Goal: Check status: Check status

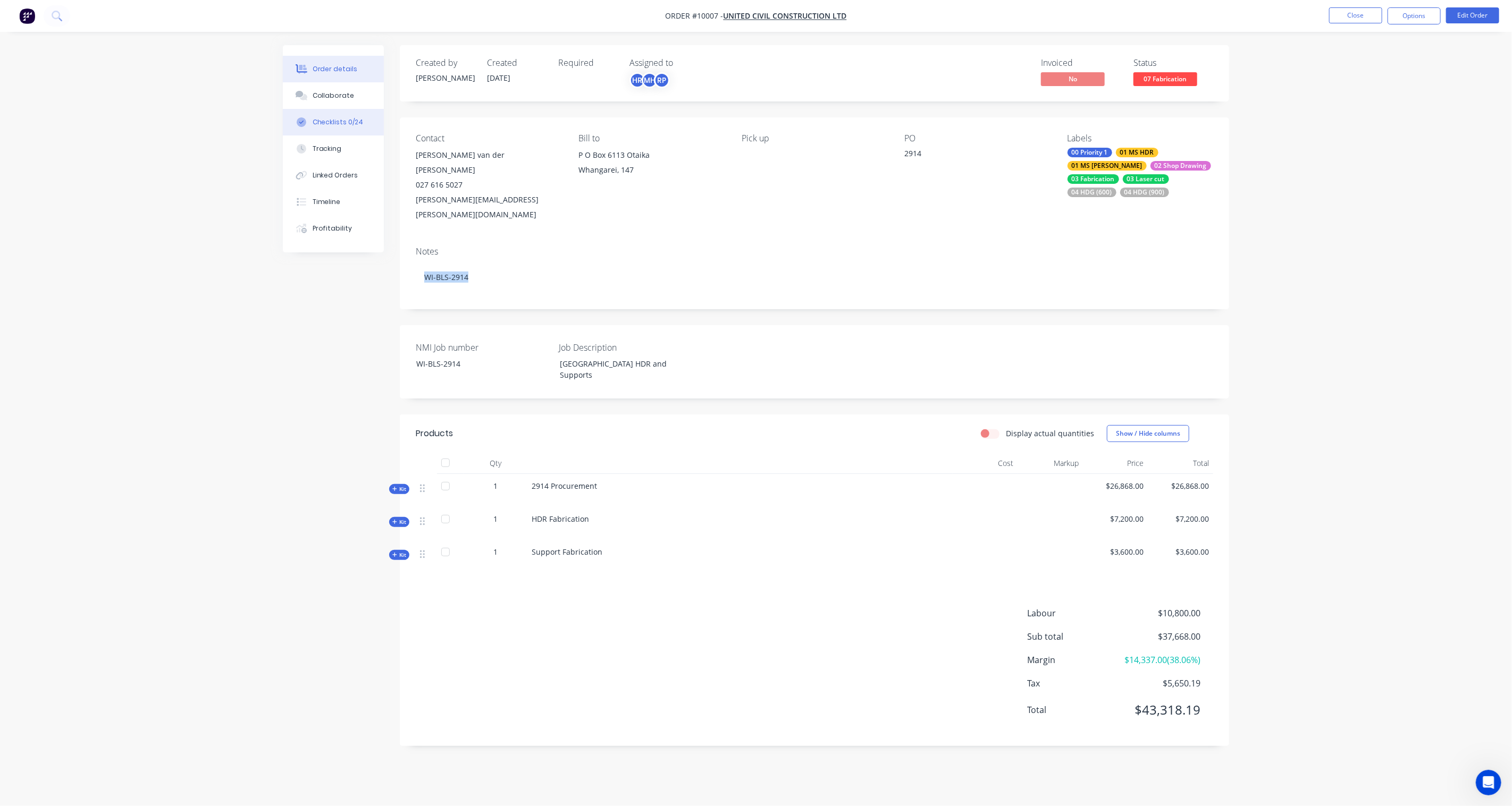
click at [348, 126] on div "Checklists 0/24" at bounding box center [338, 122] width 51 height 10
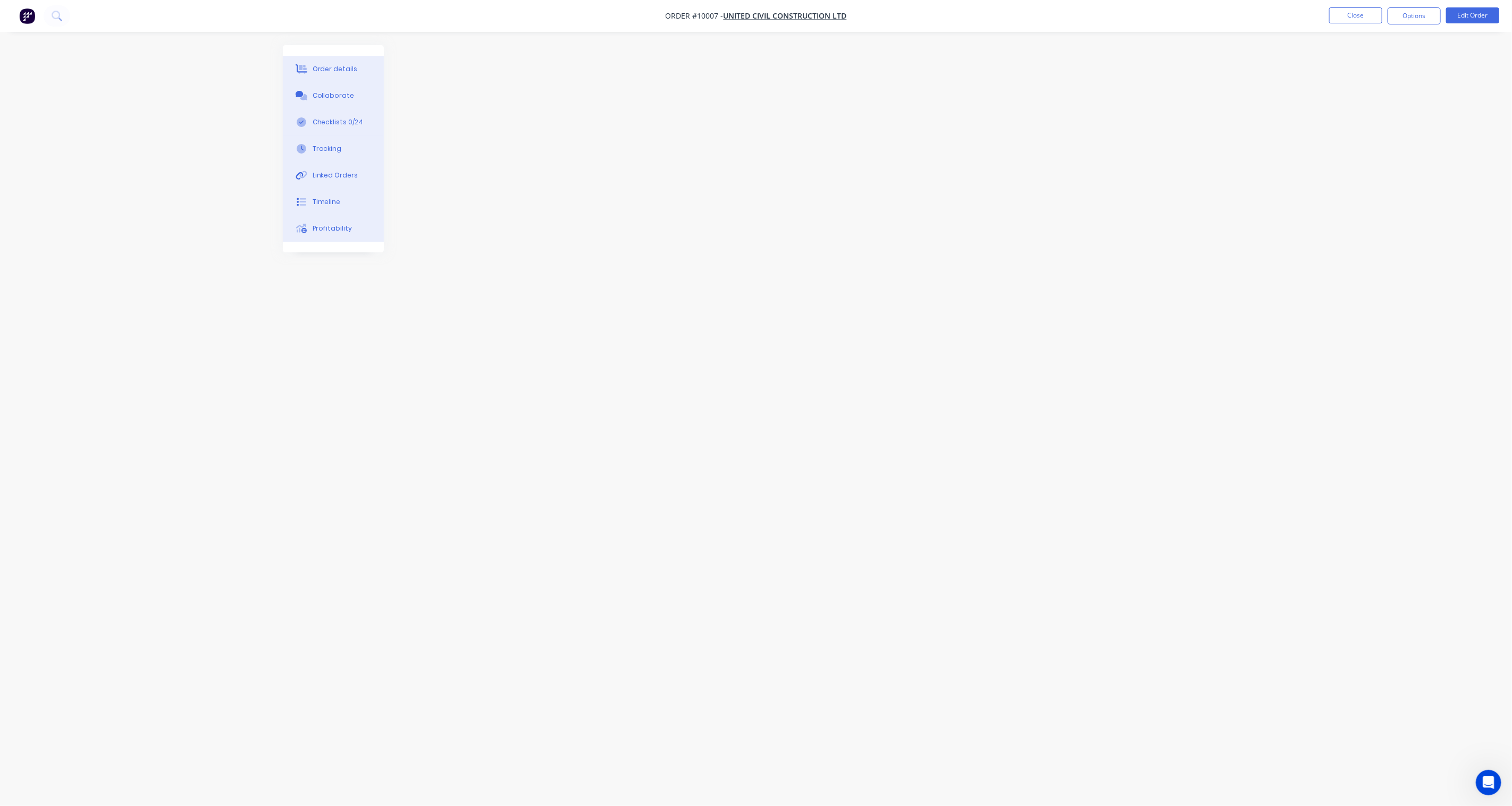
click at [341, 70] on div "Order details" at bounding box center [335, 68] width 45 height 10
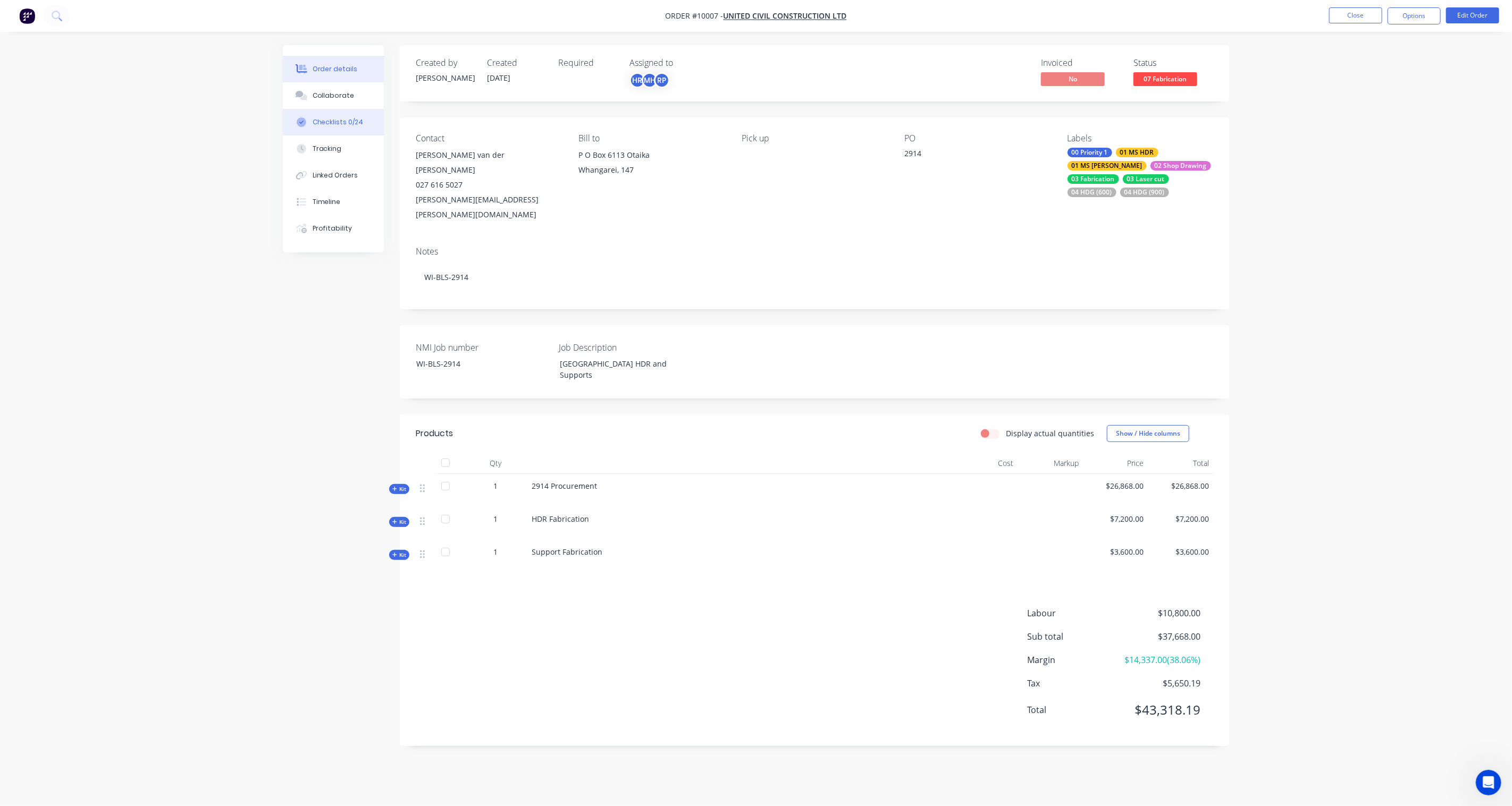
click at [331, 127] on button "Checklists 0/24" at bounding box center [333, 122] width 101 height 26
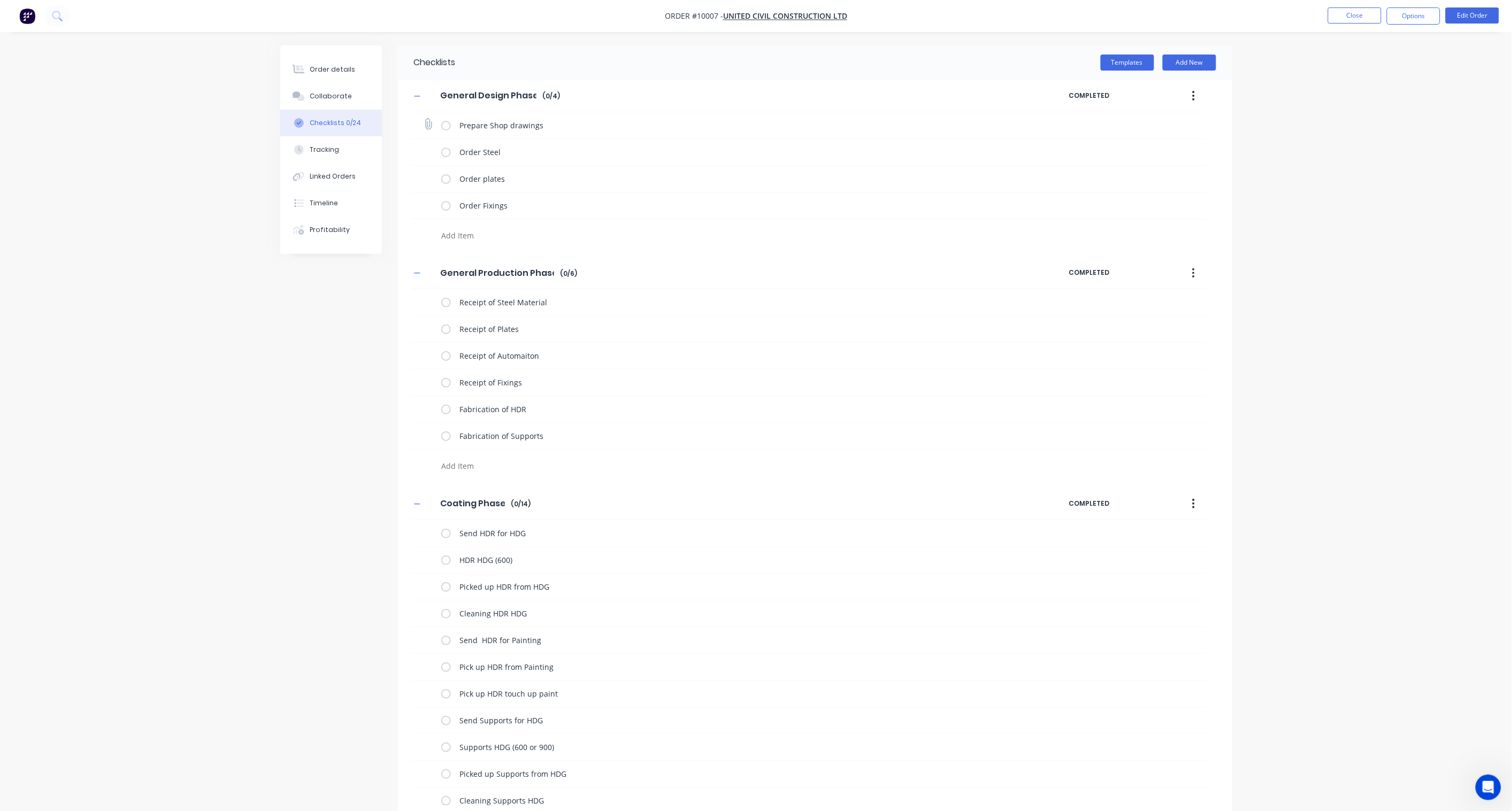
click at [445, 125] on label at bounding box center [446, 125] width 10 height 11
click at [0, 0] on input "checkbox" at bounding box center [0, 0] width 0 height 0
click at [445, 149] on label at bounding box center [446, 152] width 10 height 11
click at [0, 0] on input "checkbox" at bounding box center [0, 0] width 0 height 0
click at [446, 178] on label at bounding box center [446, 178] width 10 height 11
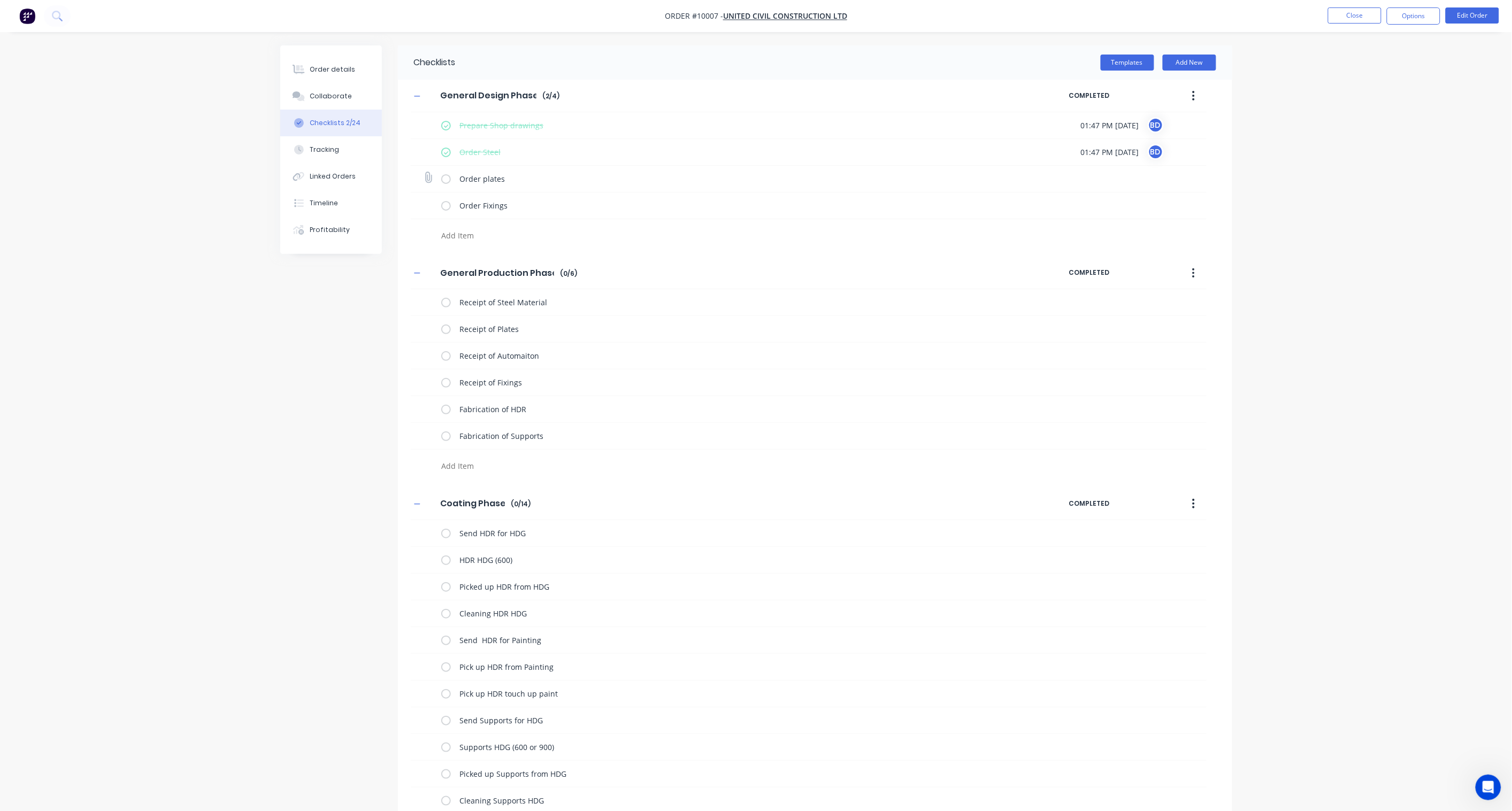
click at [0, 0] on input "checkbox" at bounding box center [0, 0] width 0 height 0
click at [443, 300] on label at bounding box center [446, 302] width 10 height 11
click at [0, 0] on input "checkbox" at bounding box center [0, 0] width 0 height 0
click at [445, 329] on label at bounding box center [446, 329] width 10 height 11
click at [0, 0] on input "checkbox" at bounding box center [0, 0] width 0 height 0
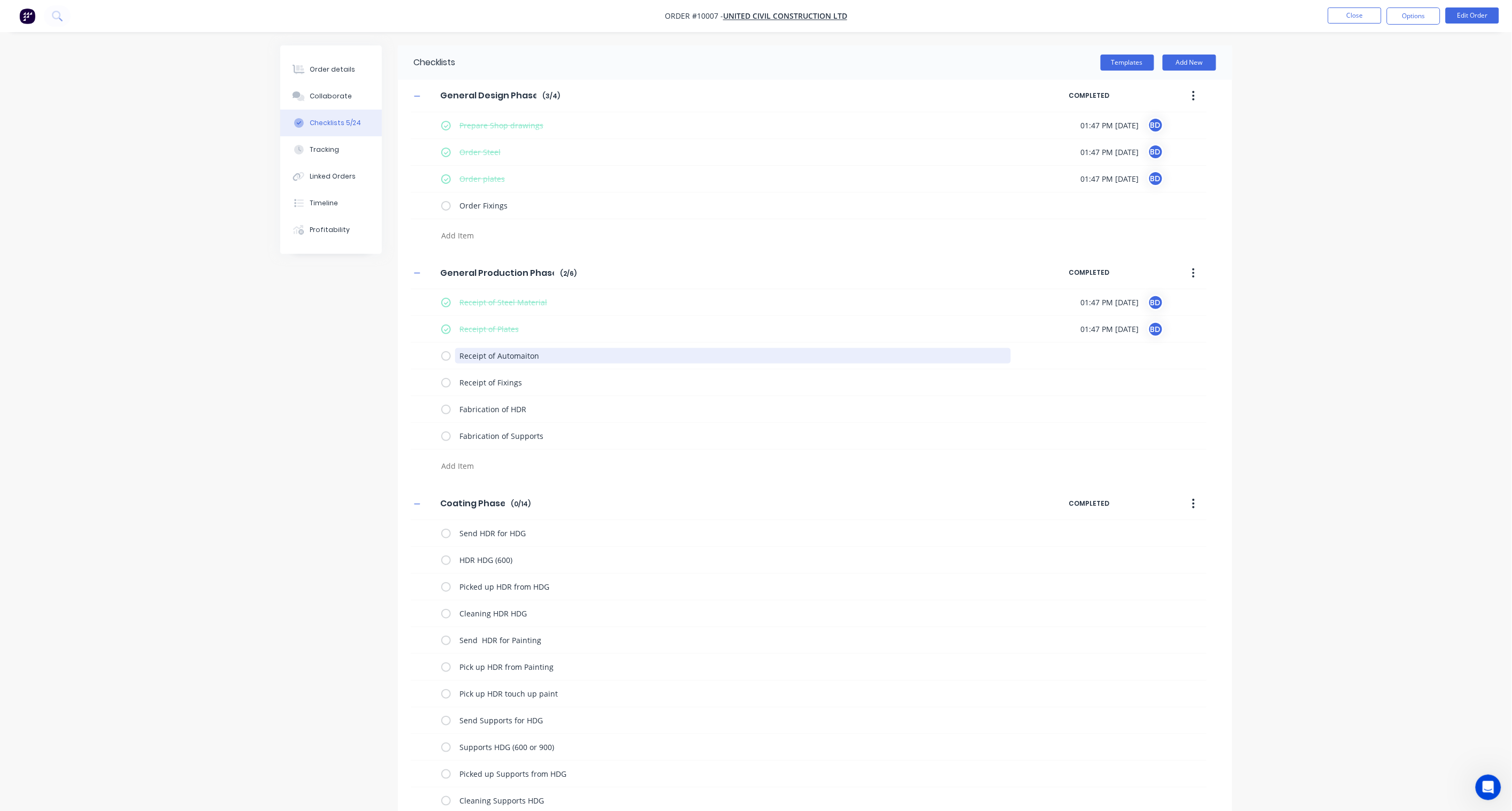
drag, startPoint x: 562, startPoint y: 352, endPoint x: 321, endPoint y: 343, distance: 241.2
click at [321, 343] on div "Checklists Templates Add New General Design Phase General Design Phase Enter Ch…" at bounding box center [756, 490] width 952 height 889
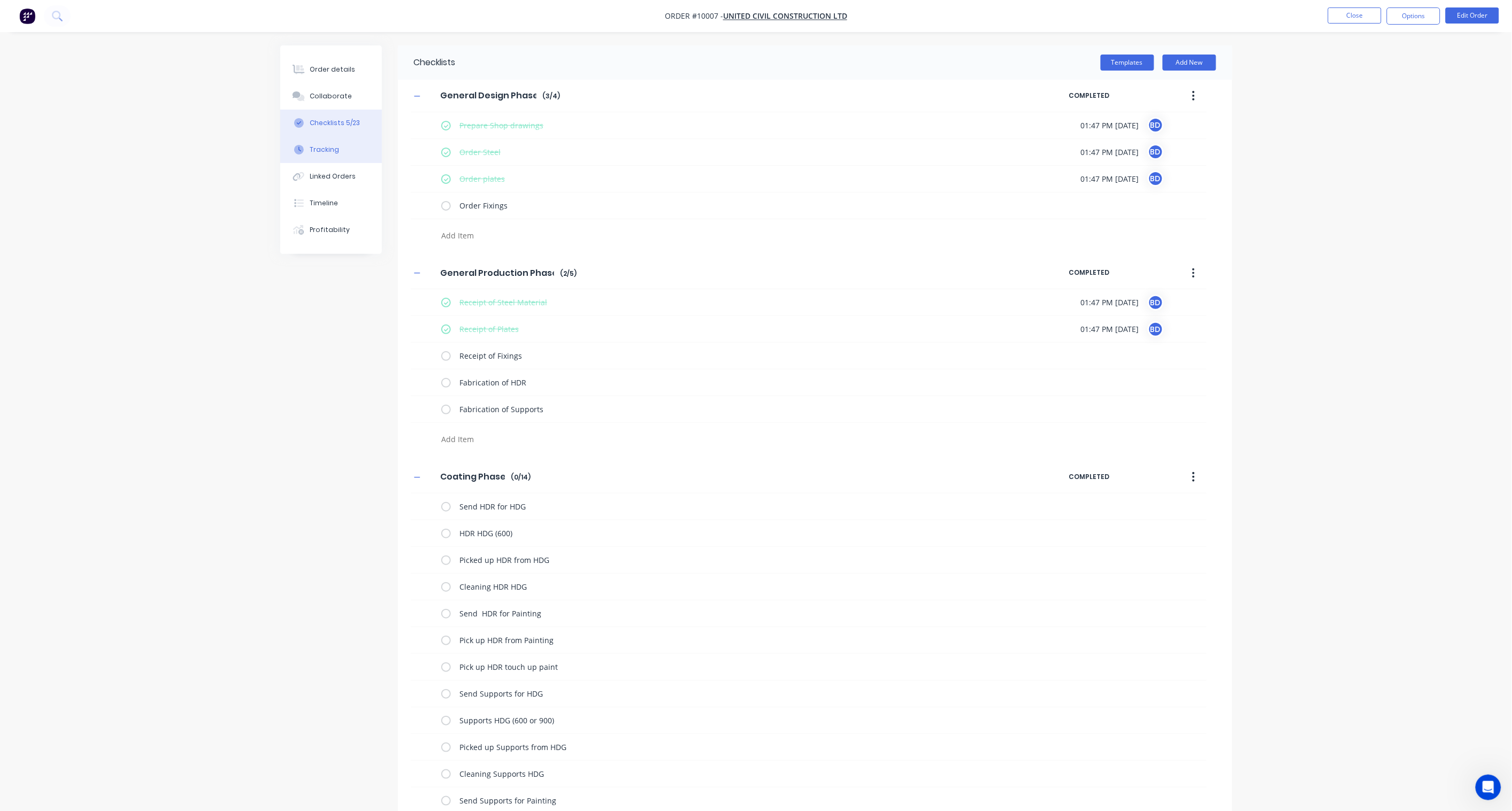
click at [330, 151] on div "Tracking" at bounding box center [324, 149] width 30 height 10
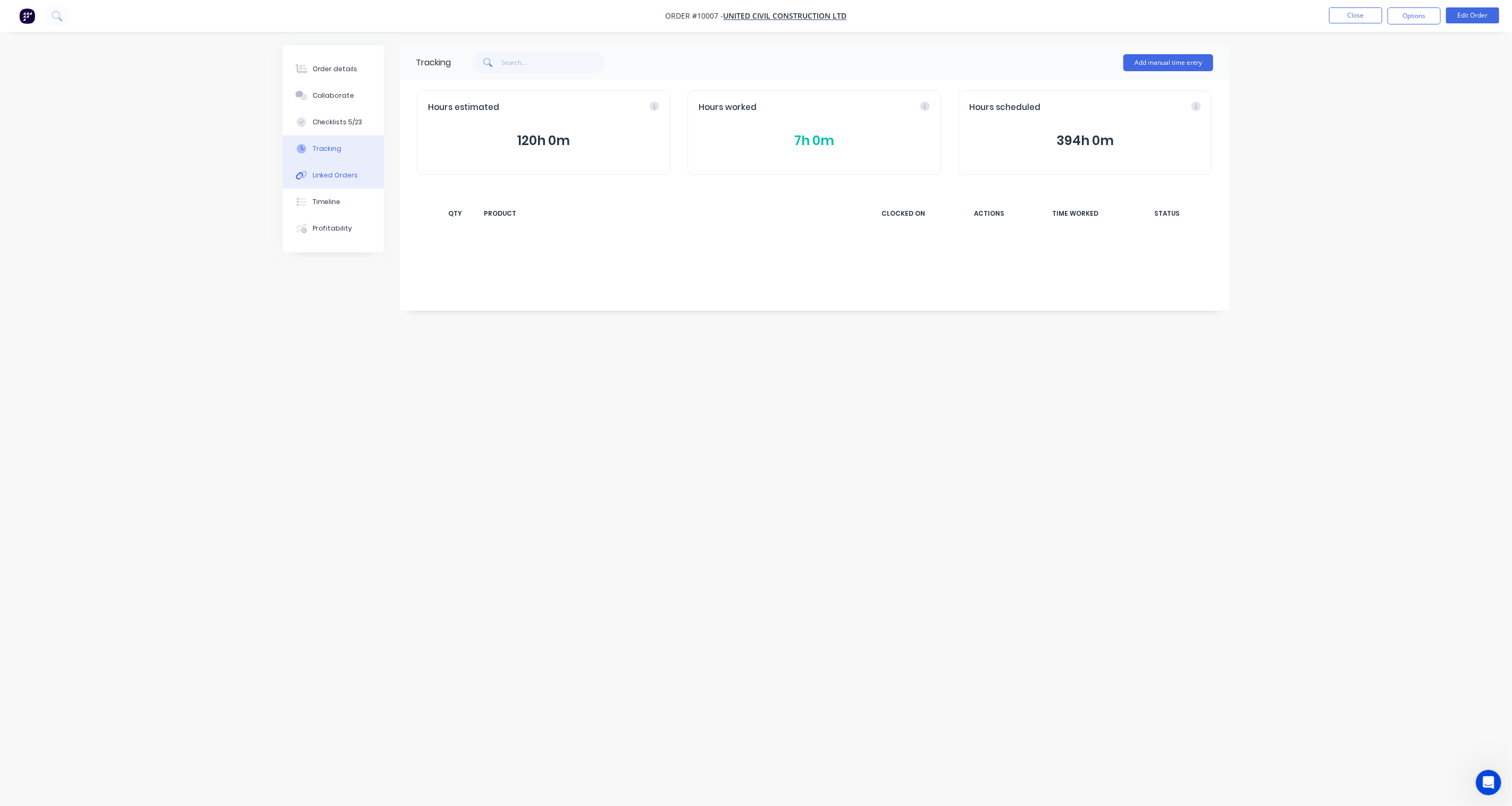
click at [332, 187] on button "Linked Orders" at bounding box center [333, 175] width 101 height 26
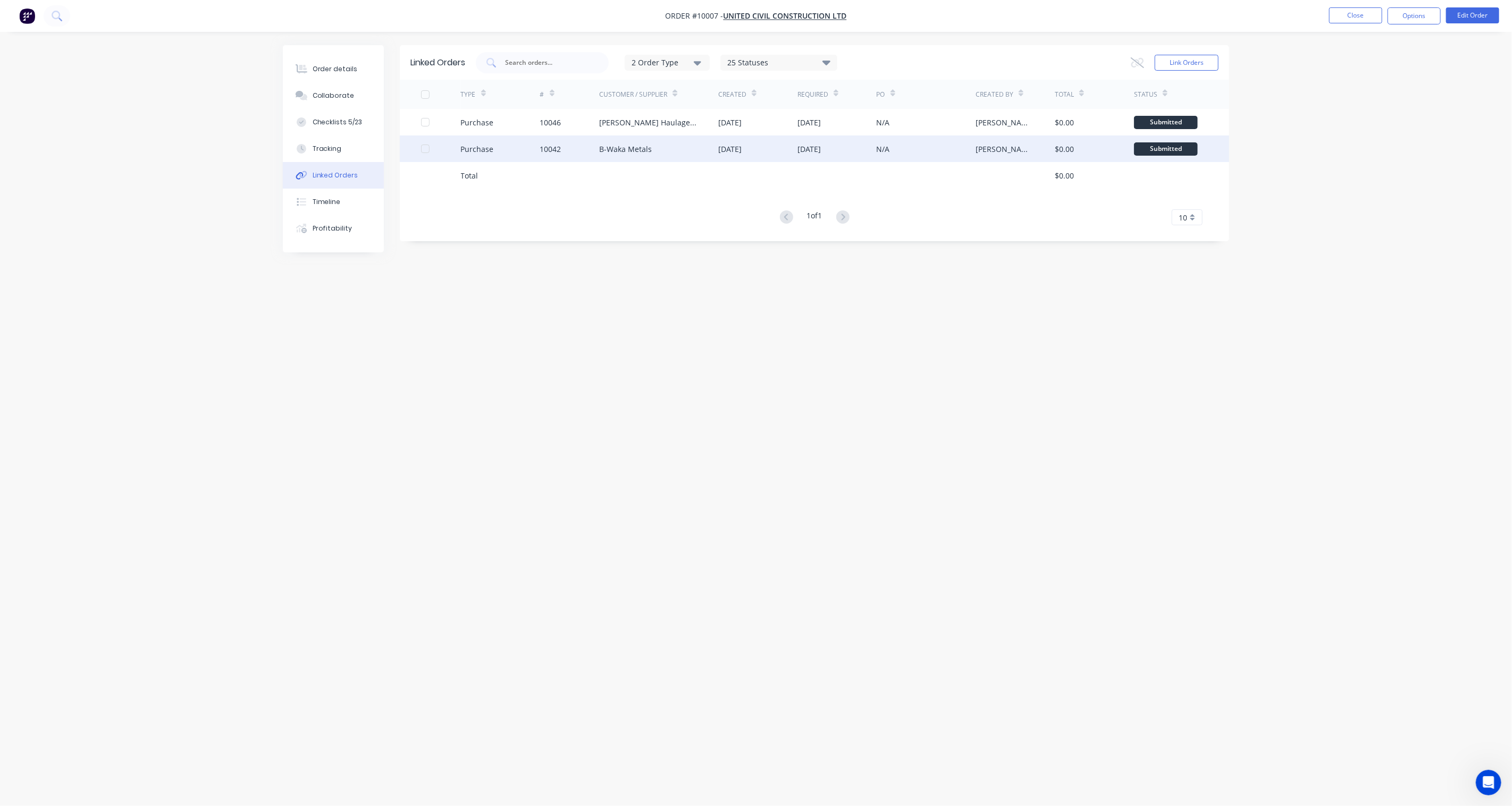
click at [1160, 154] on div "Submitted" at bounding box center [1165, 149] width 64 height 13
click at [423, 148] on div at bounding box center [425, 149] width 21 height 21
click at [484, 149] on div "Purchase" at bounding box center [478, 149] width 33 height 11
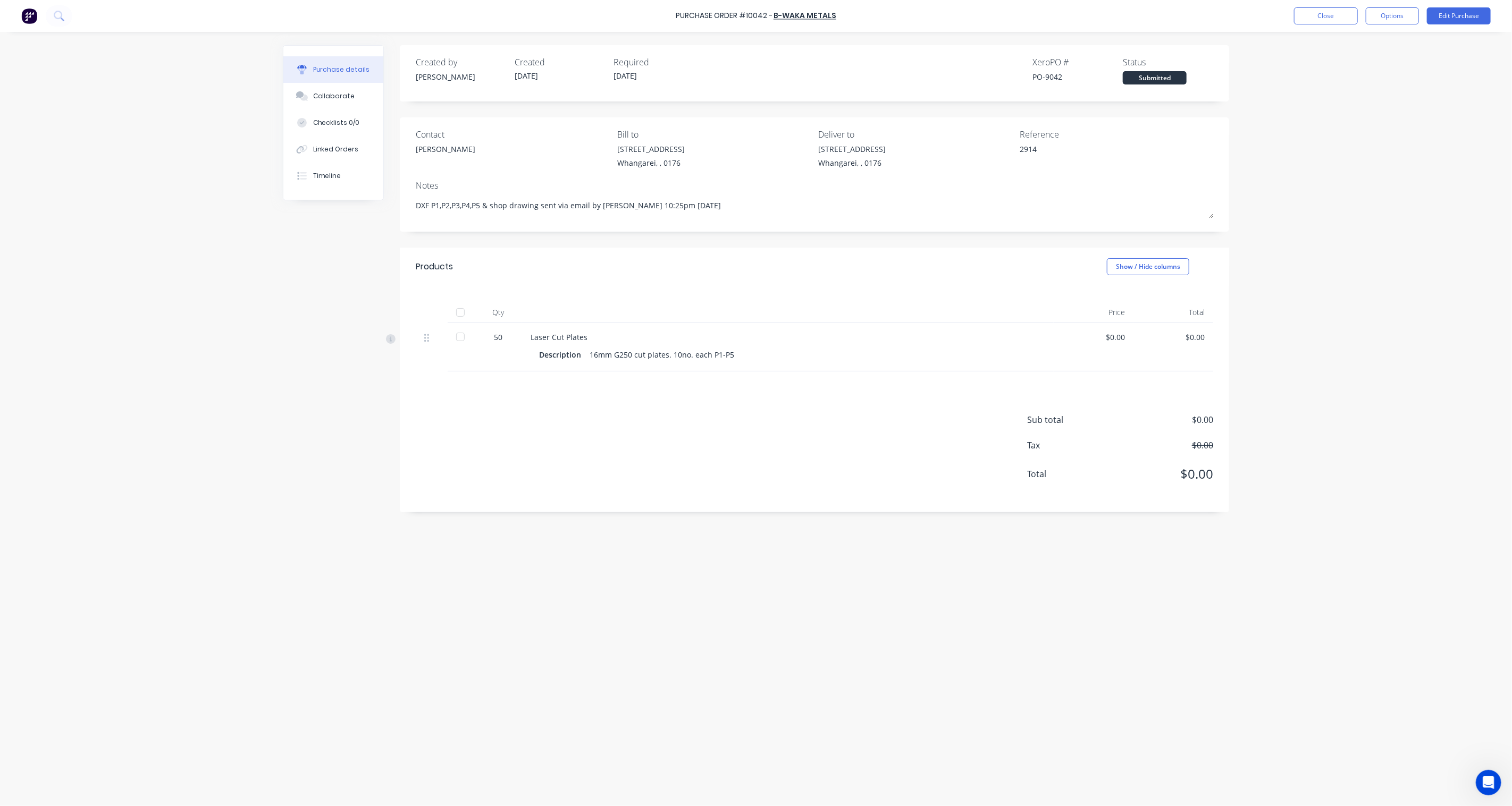
click at [460, 335] on div at bounding box center [460, 337] width 21 height 21
click at [341, 149] on div "Linked Orders" at bounding box center [336, 149] width 46 height 10
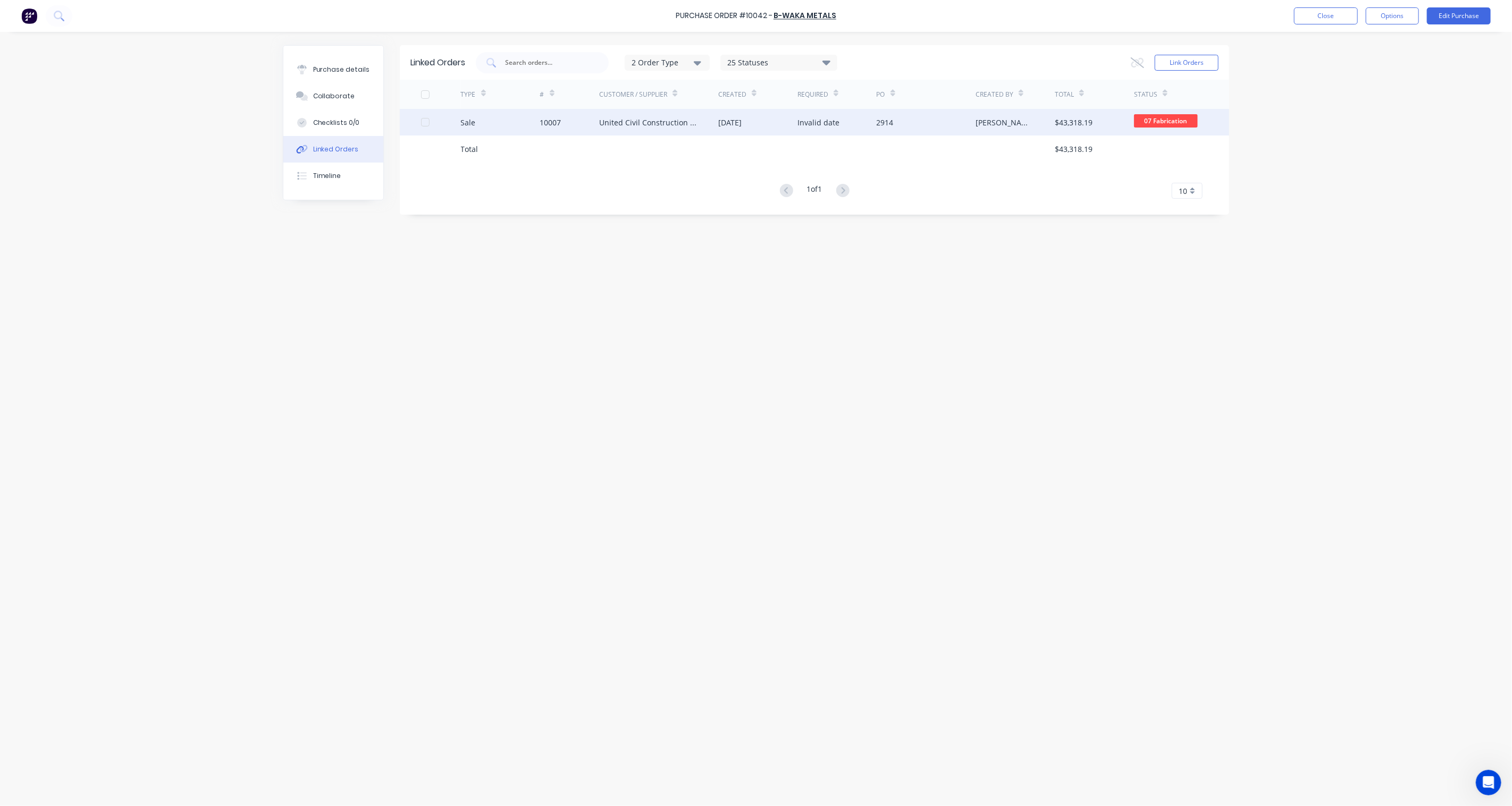
click at [571, 119] on div "10007" at bounding box center [569, 122] width 60 height 26
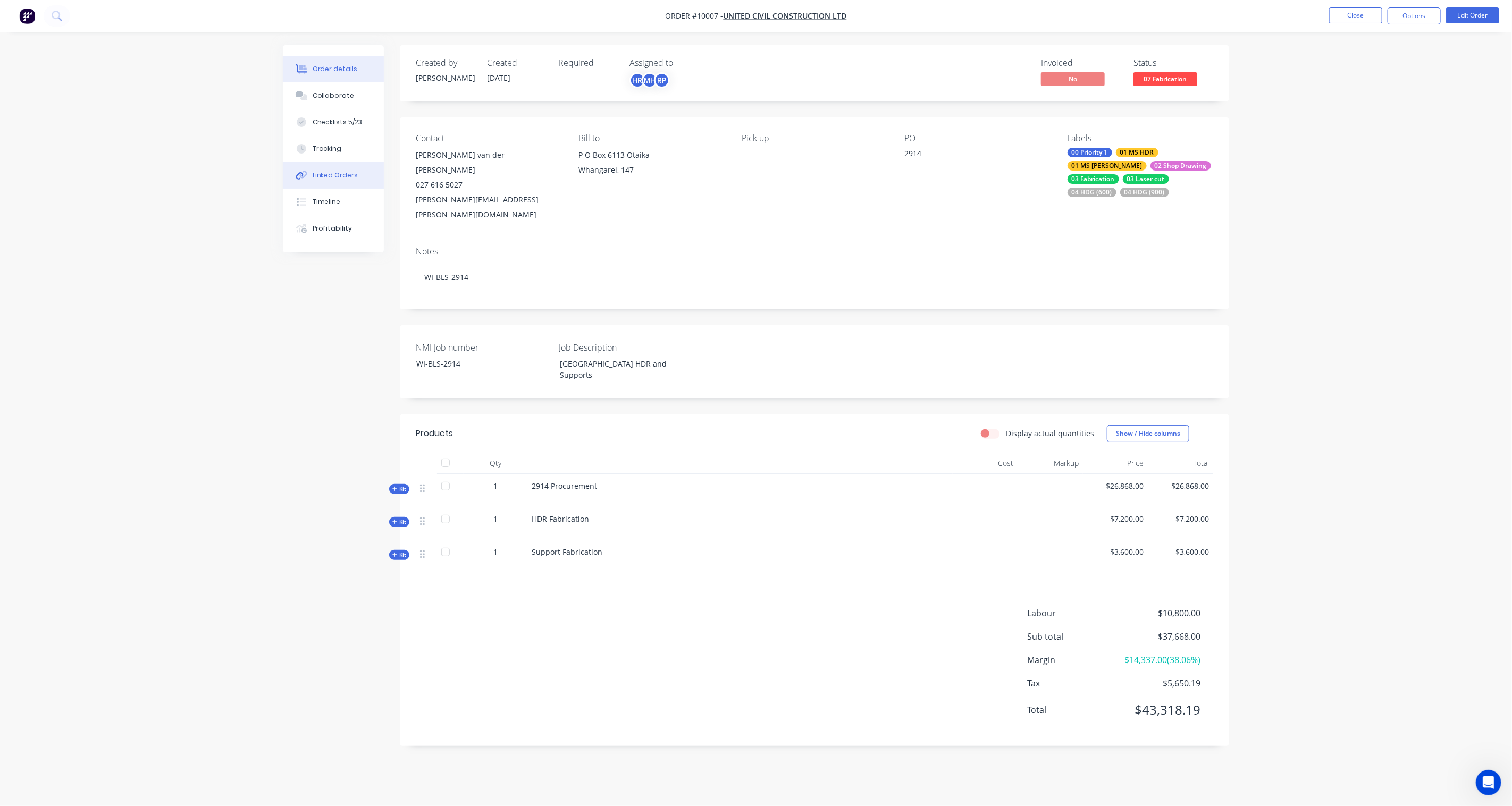
click at [321, 175] on div "Linked Orders" at bounding box center [336, 175] width 46 height 10
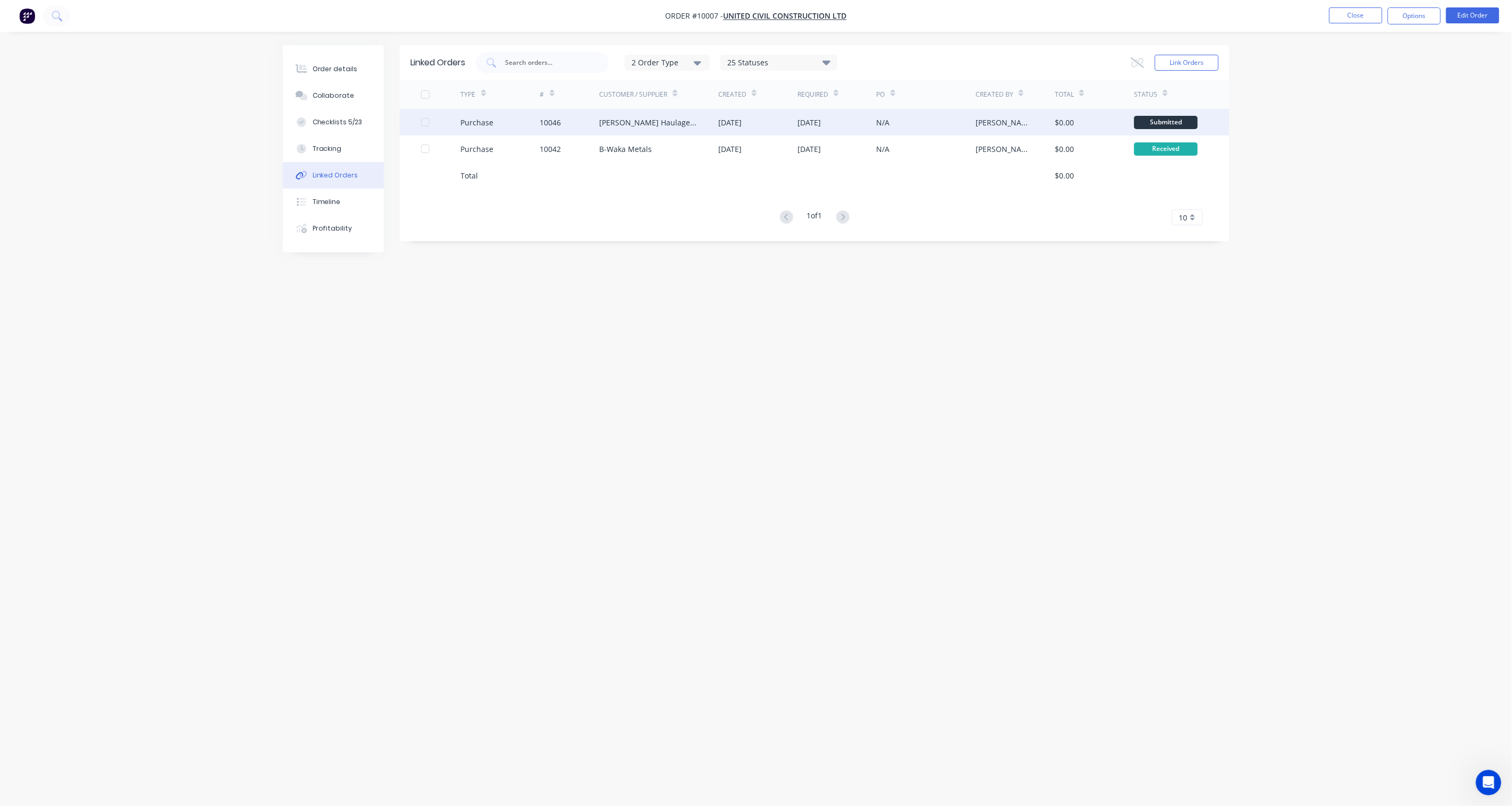
click at [491, 114] on div "Purchase" at bounding box center [501, 122] width 79 height 26
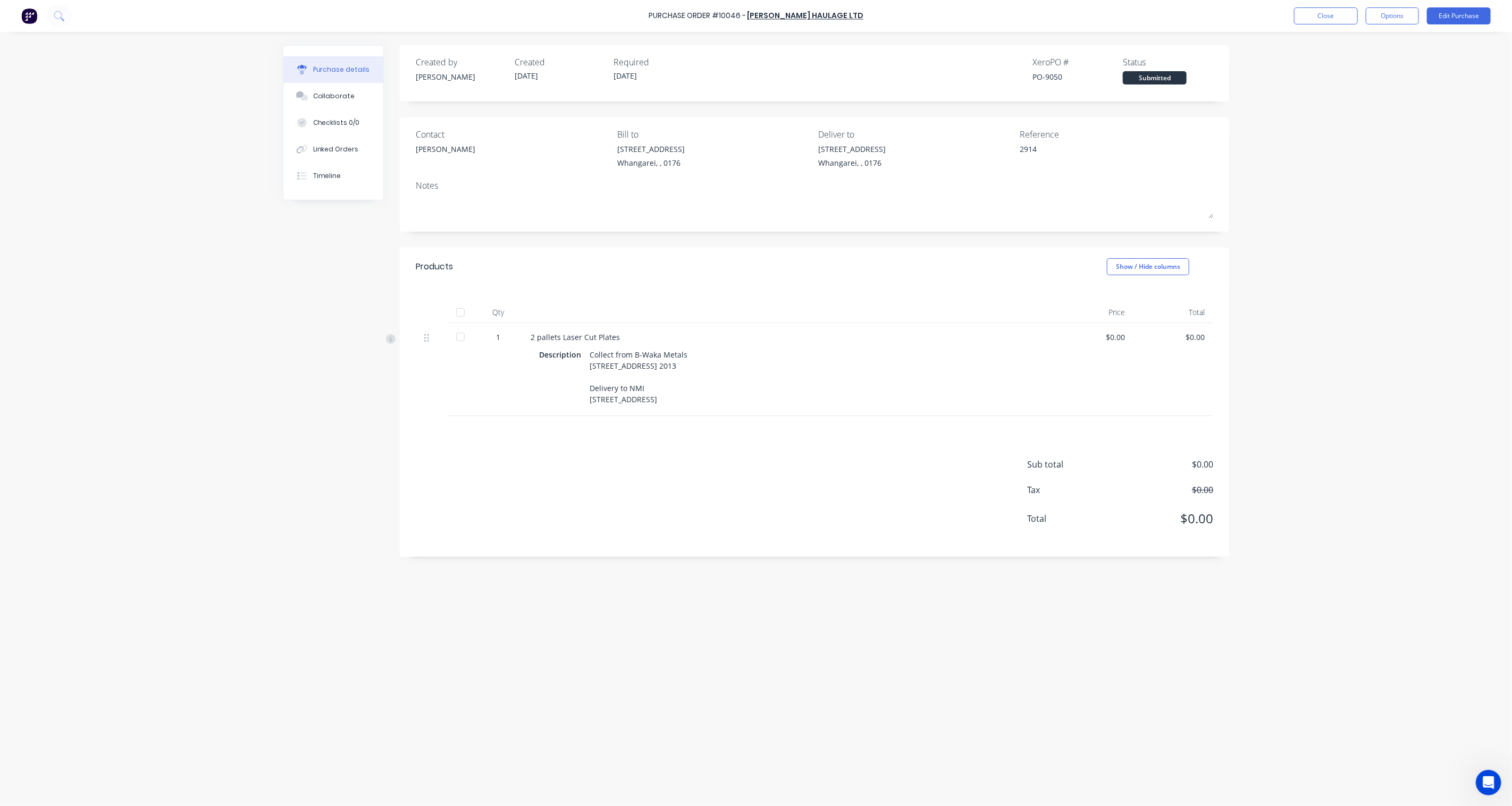
click at [463, 332] on div at bounding box center [460, 337] width 21 height 21
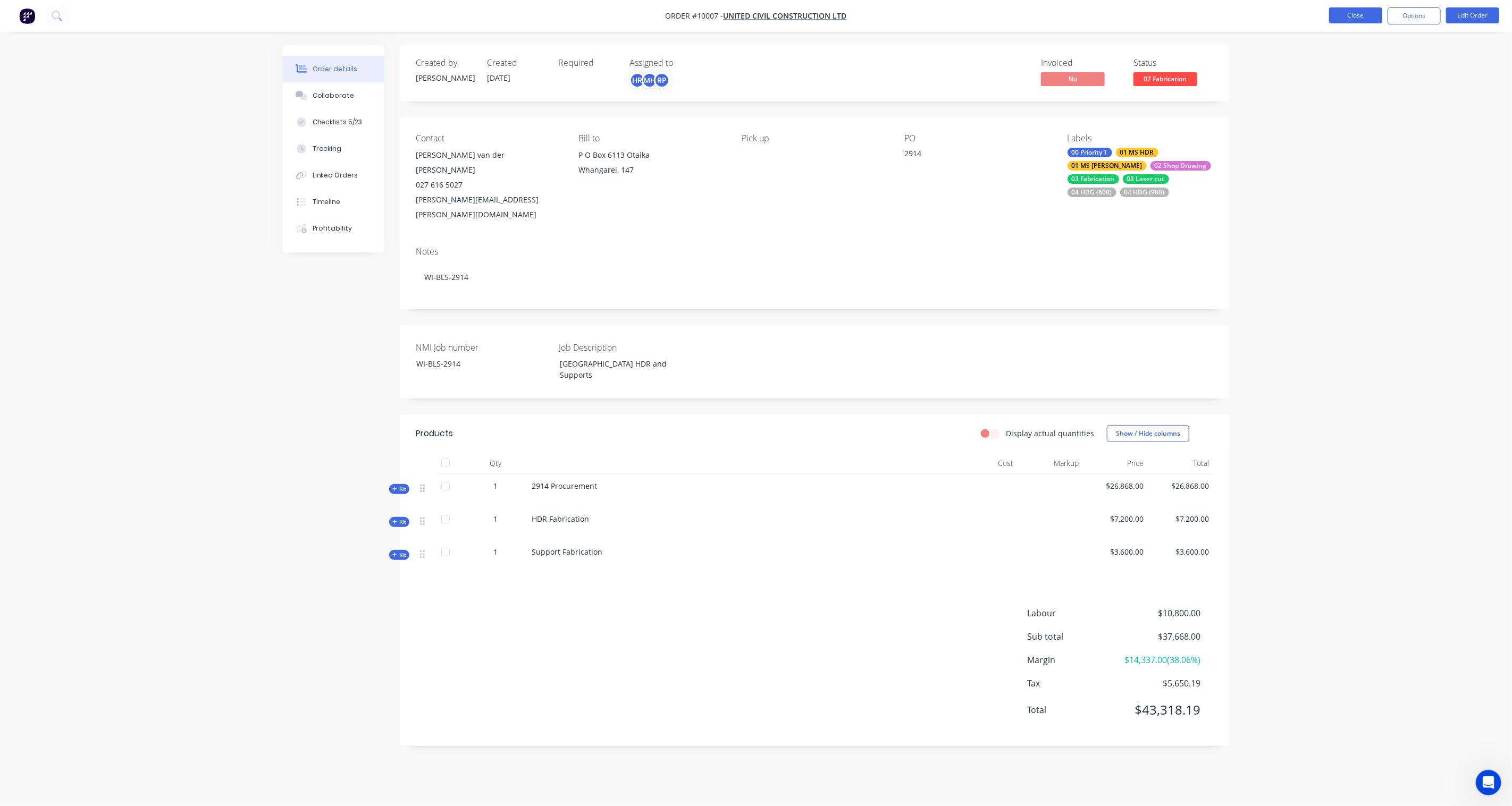
click at [1362, 16] on button "Close" at bounding box center [1356, 15] width 53 height 16
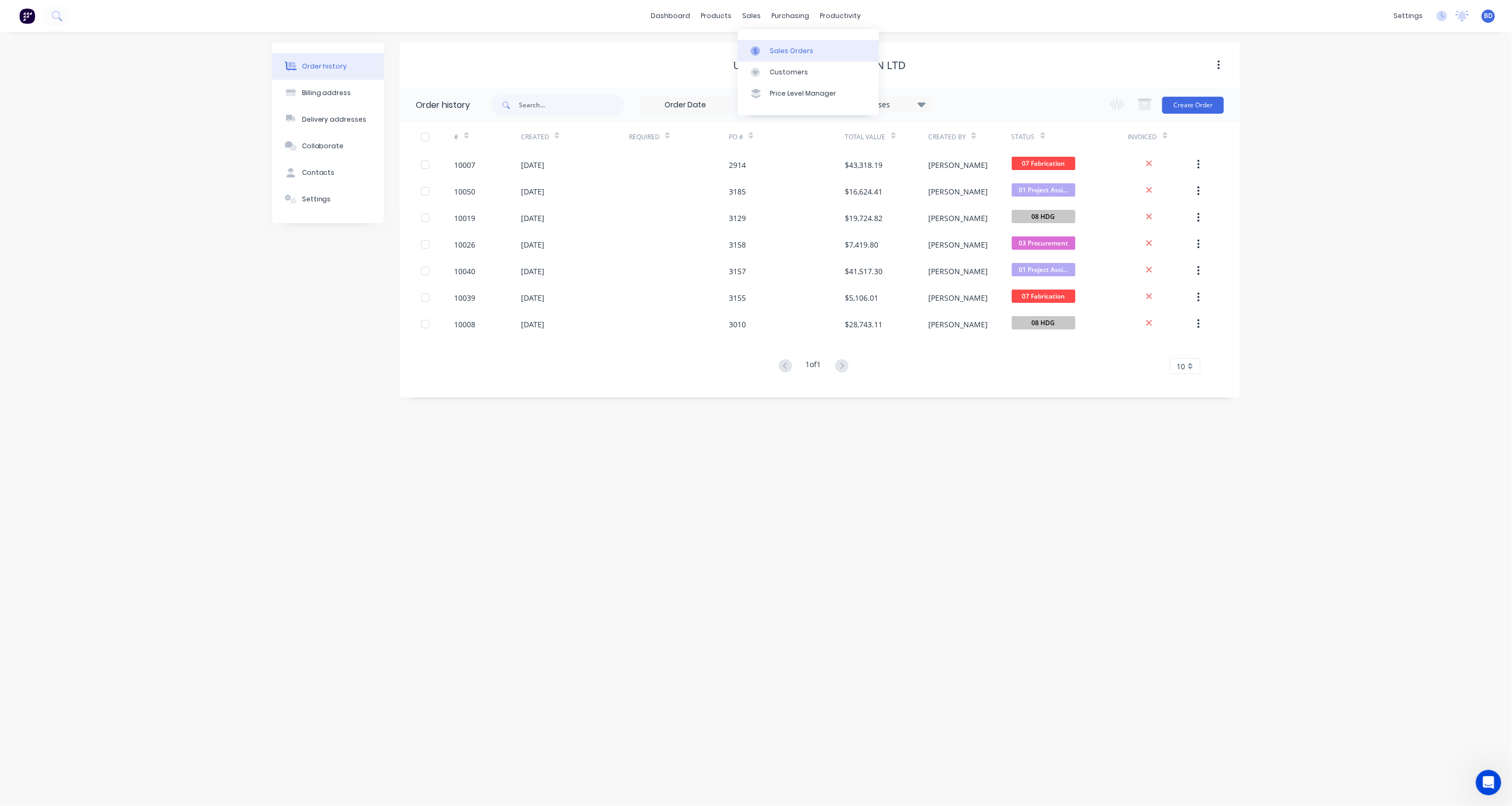
click at [762, 51] on div at bounding box center [759, 51] width 16 height 10
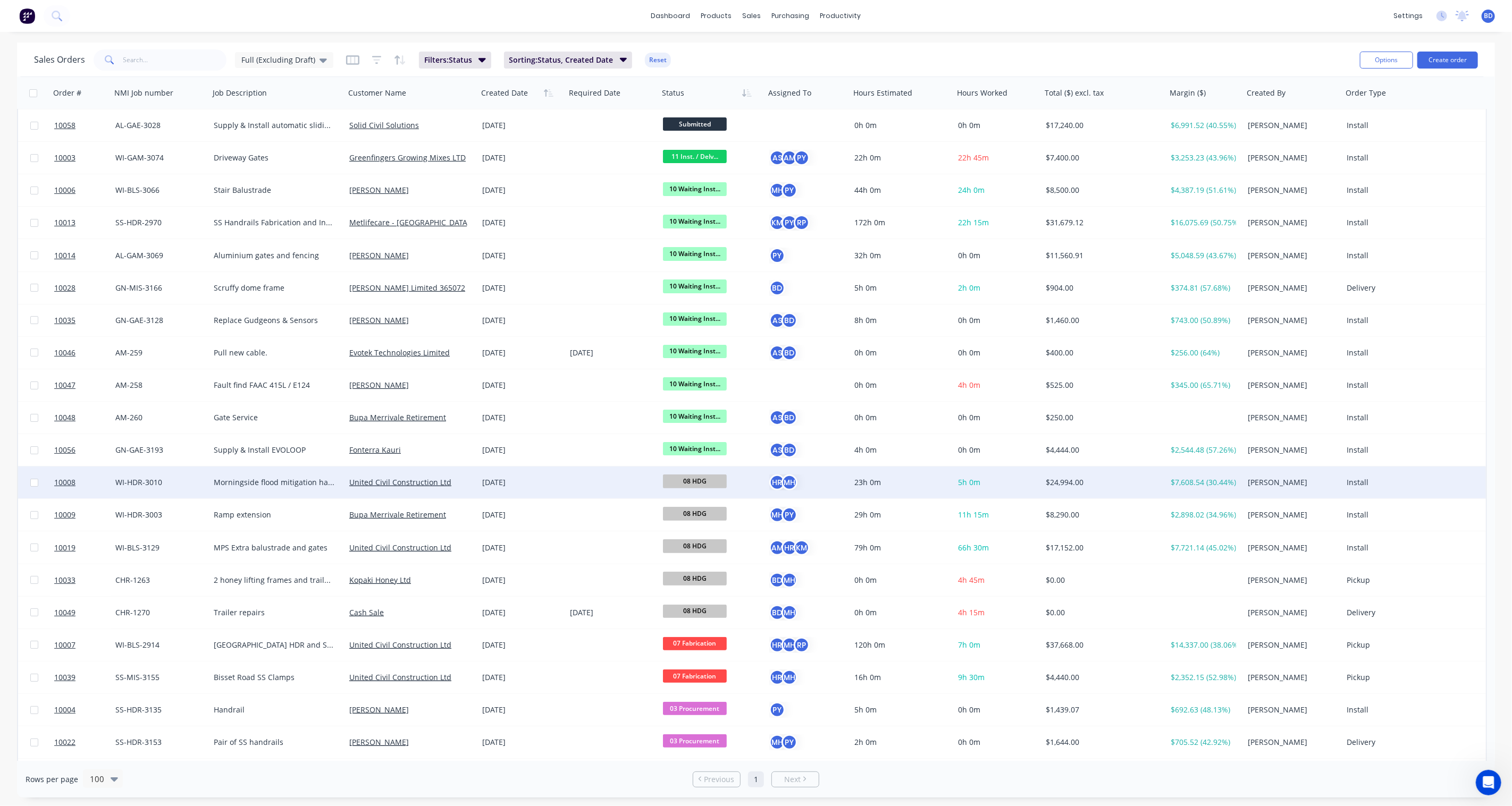
scroll to position [59, 0]
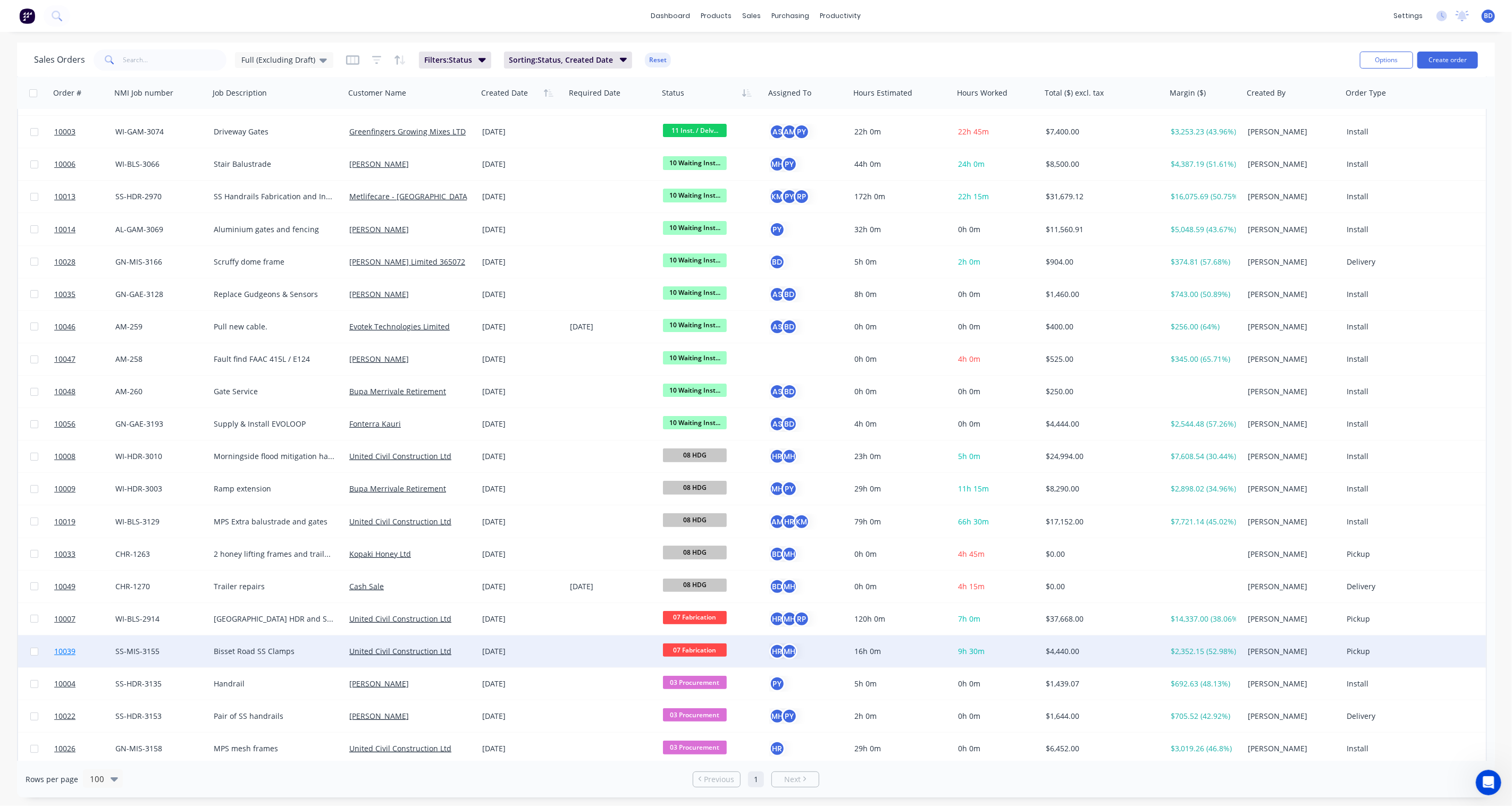
click at [63, 652] on span "10039" at bounding box center [65, 652] width 21 height 10
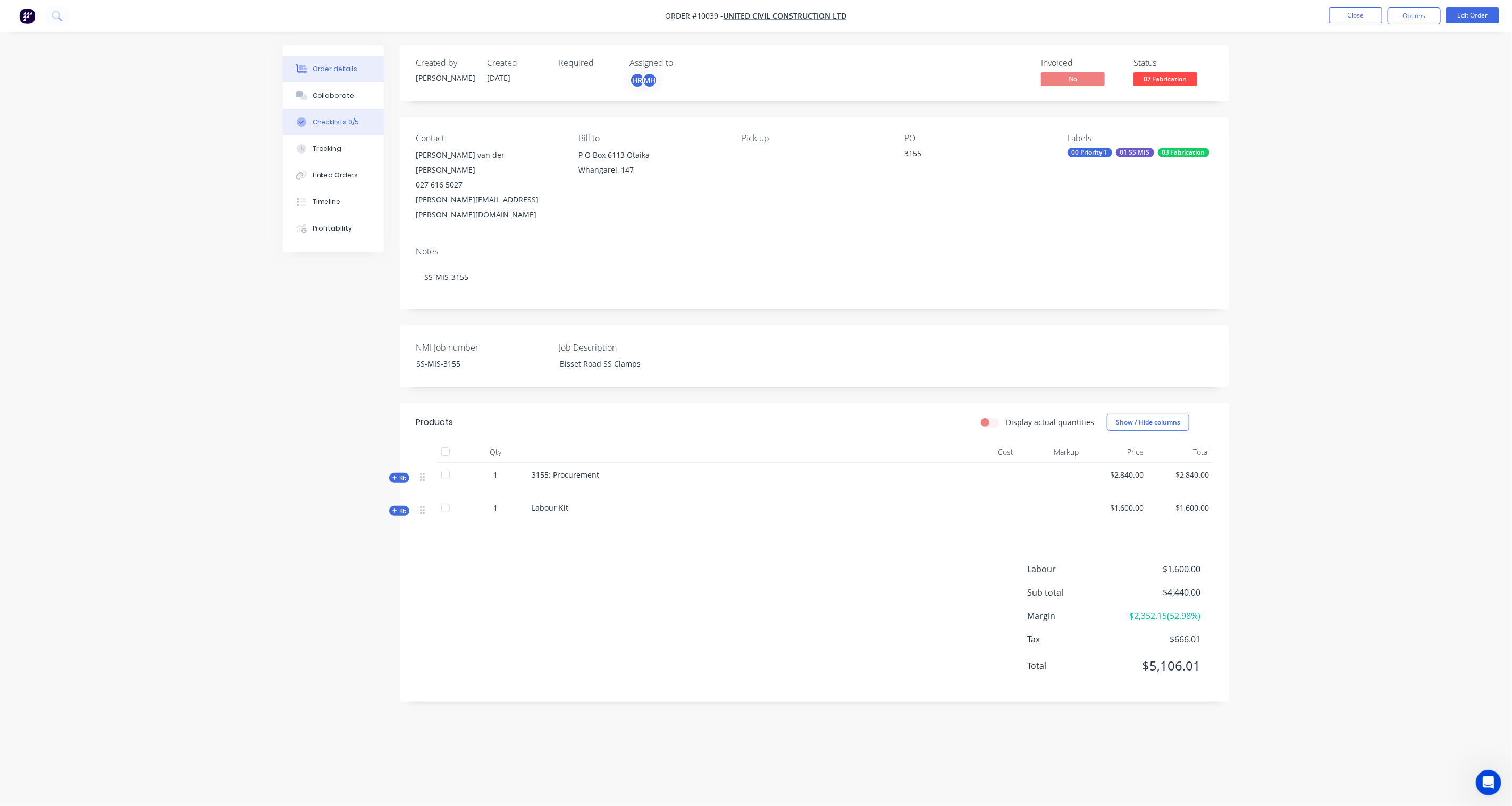
click at [344, 121] on div "Checklists 0/5" at bounding box center [336, 122] width 47 height 10
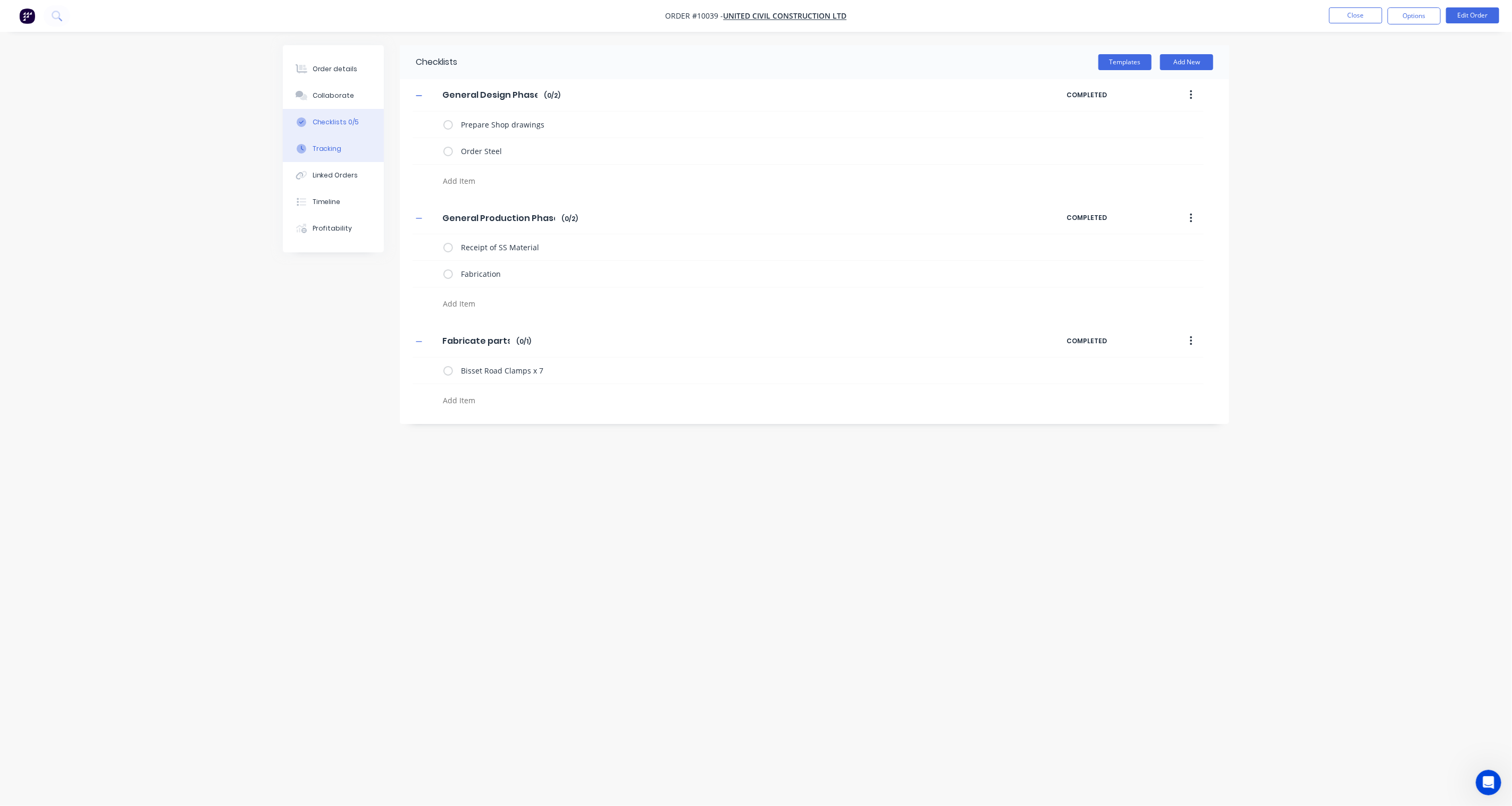
click at [335, 141] on button "Tracking" at bounding box center [333, 149] width 101 height 26
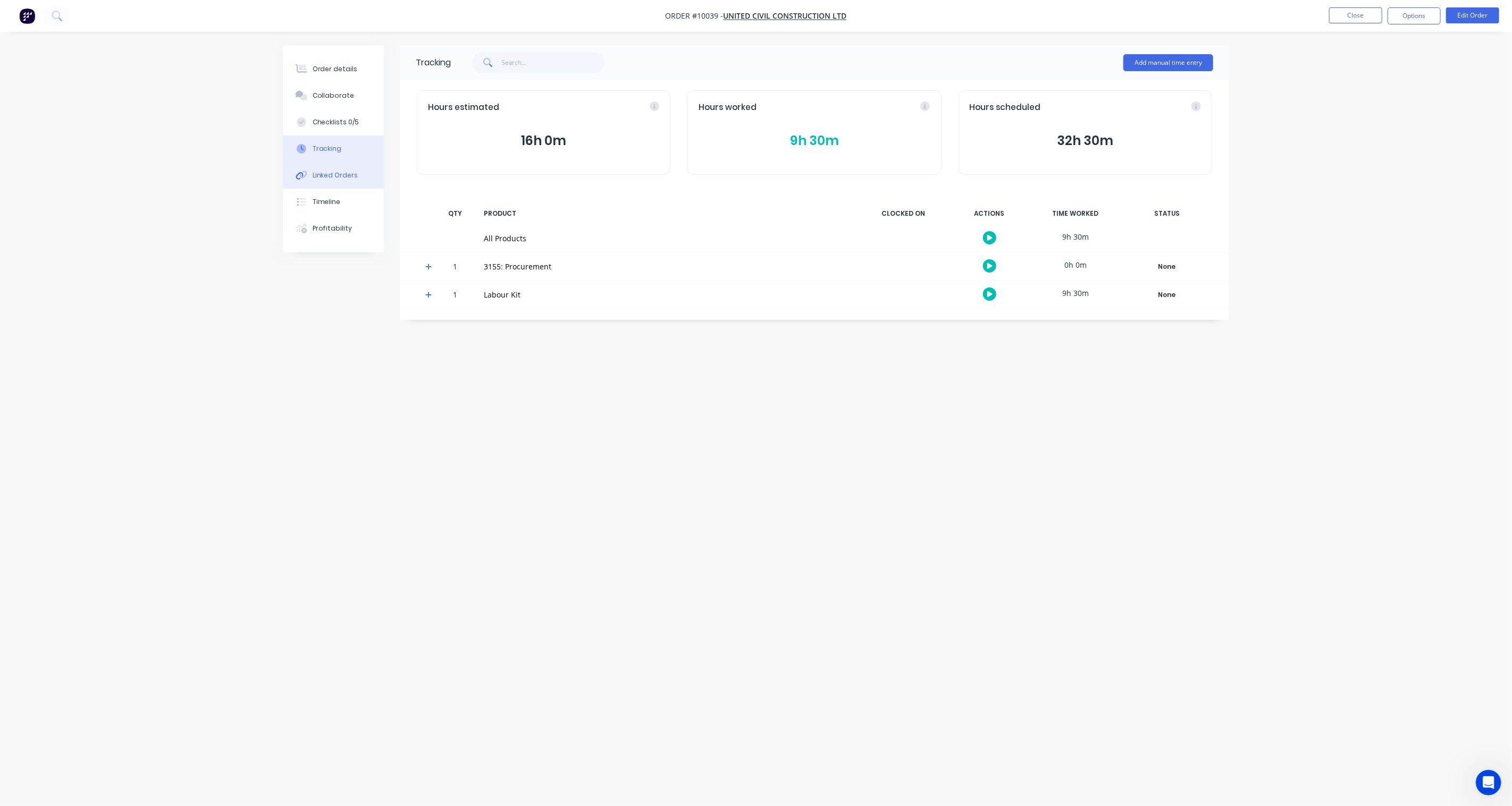
click at [328, 174] on div "Linked Orders" at bounding box center [336, 175] width 46 height 10
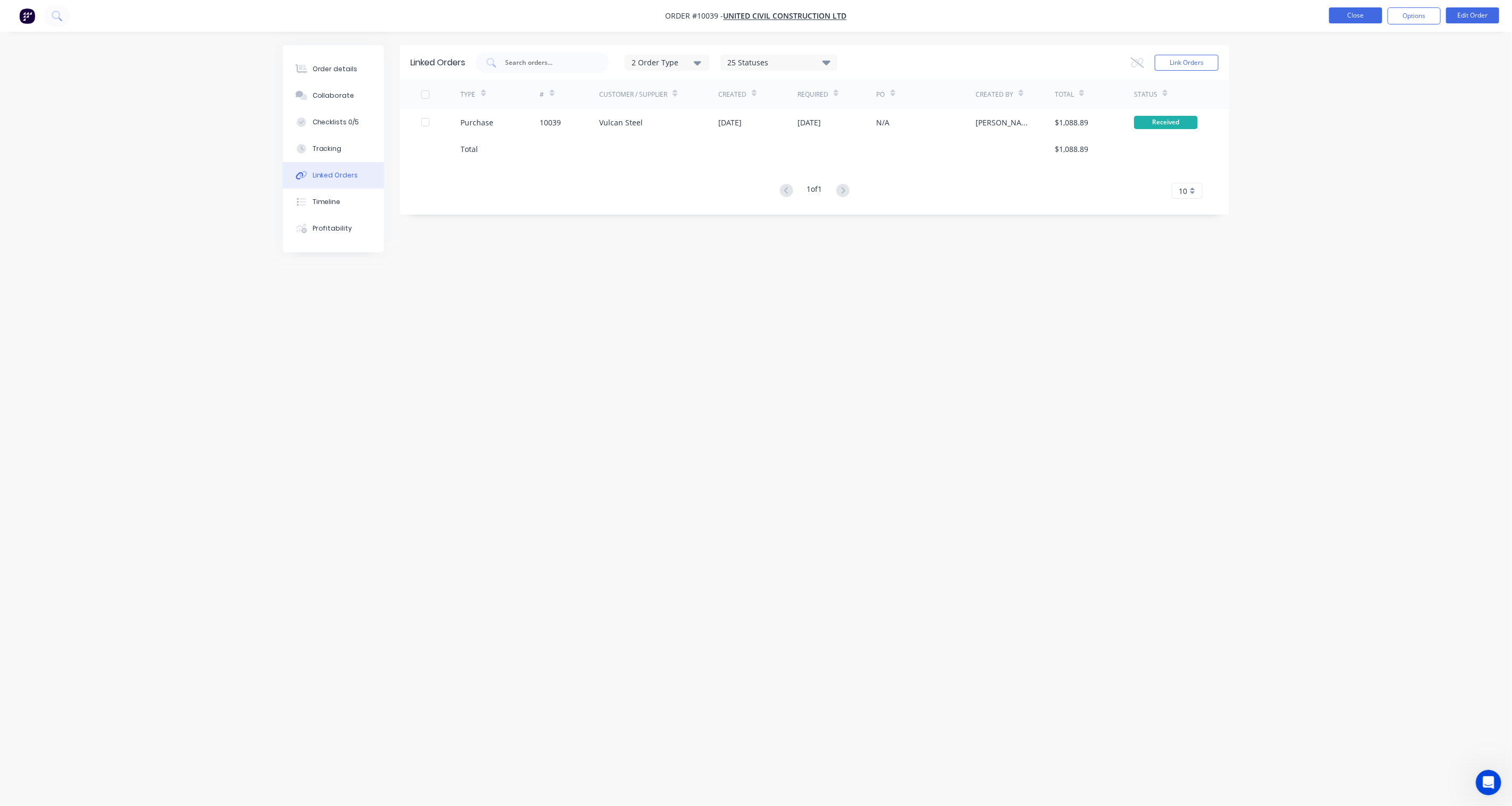
click at [1372, 16] on button "Close" at bounding box center [1356, 15] width 53 height 16
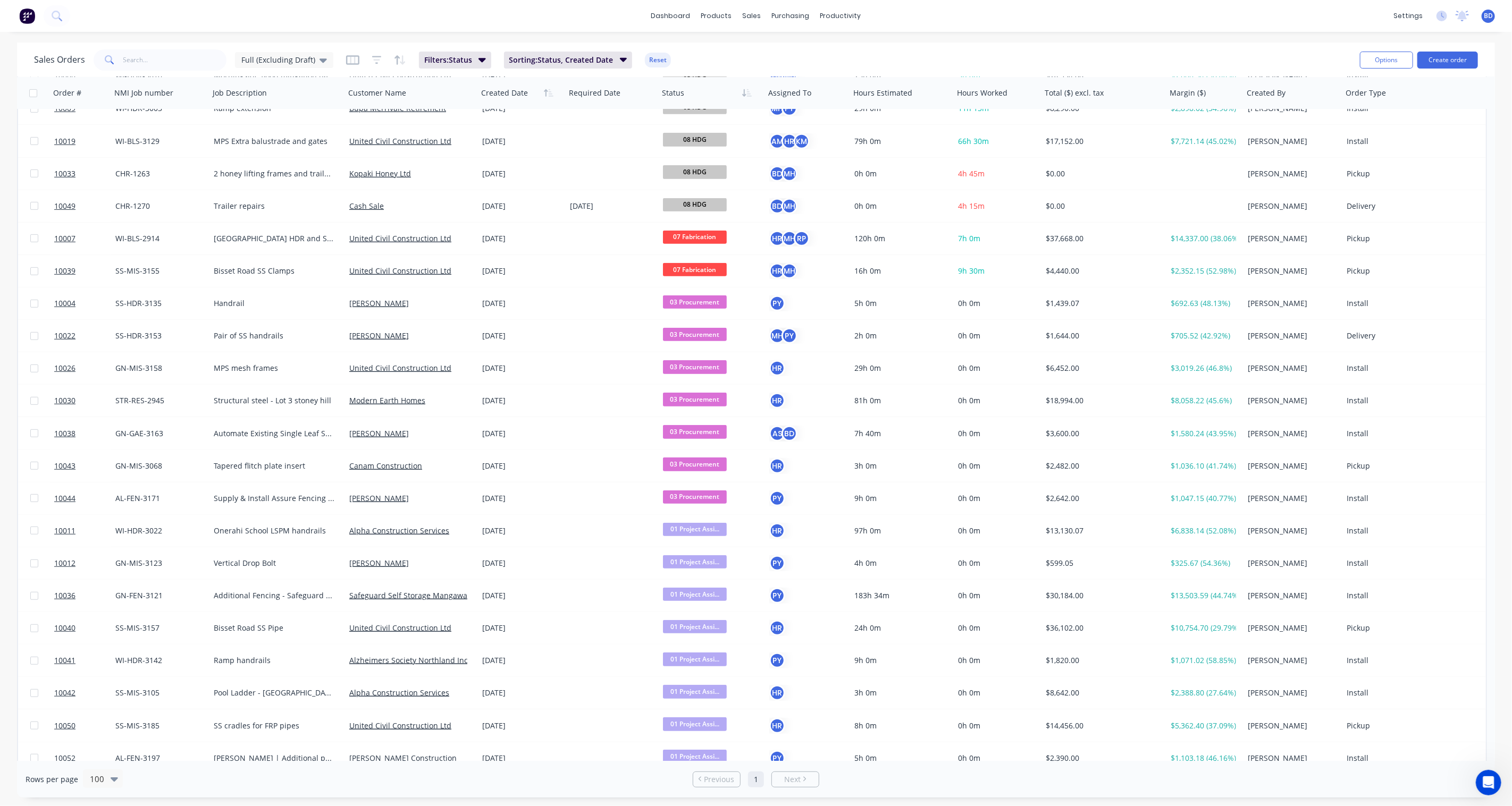
scroll to position [472, 0]
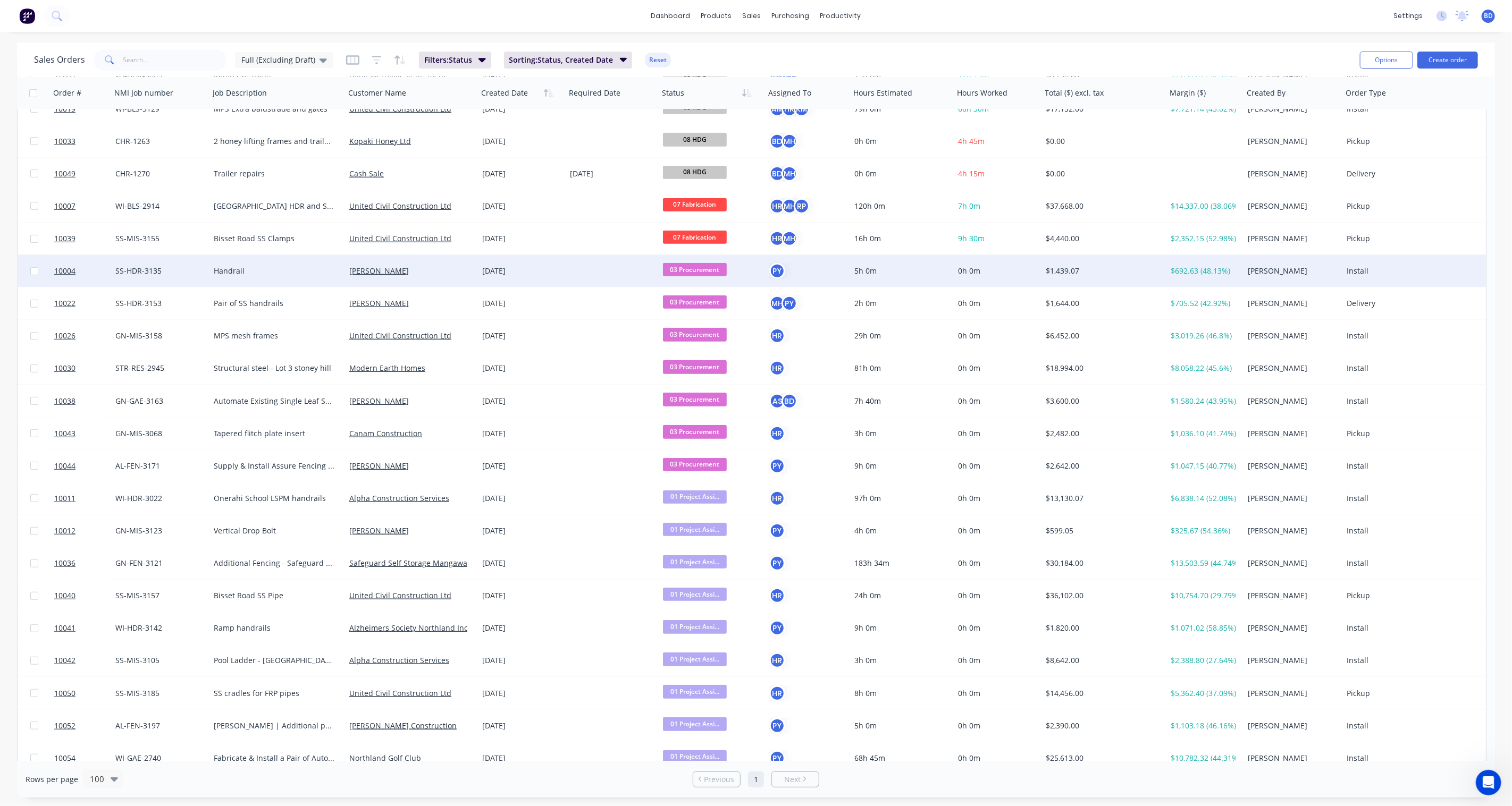
click at [710, 271] on span "03 Procurement" at bounding box center [695, 270] width 64 height 13
click at [725, 400] on span "06 Waiting Fabrication" at bounding box center [706, 401] width 79 height 10
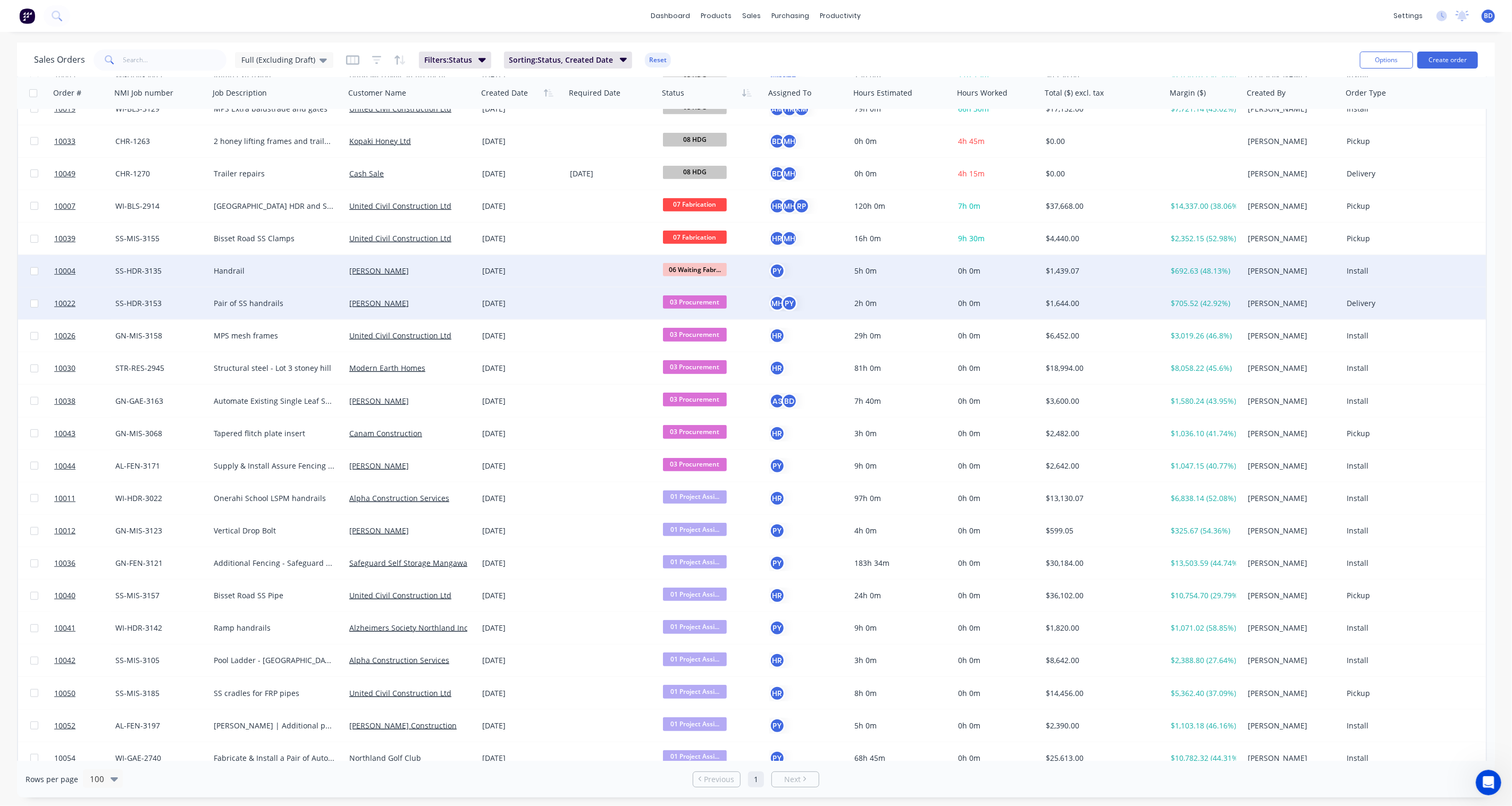
click at [700, 304] on span "03 Procurement" at bounding box center [695, 302] width 64 height 13
click at [711, 437] on span "06 Waiting Fabrication" at bounding box center [706, 433] width 79 height 10
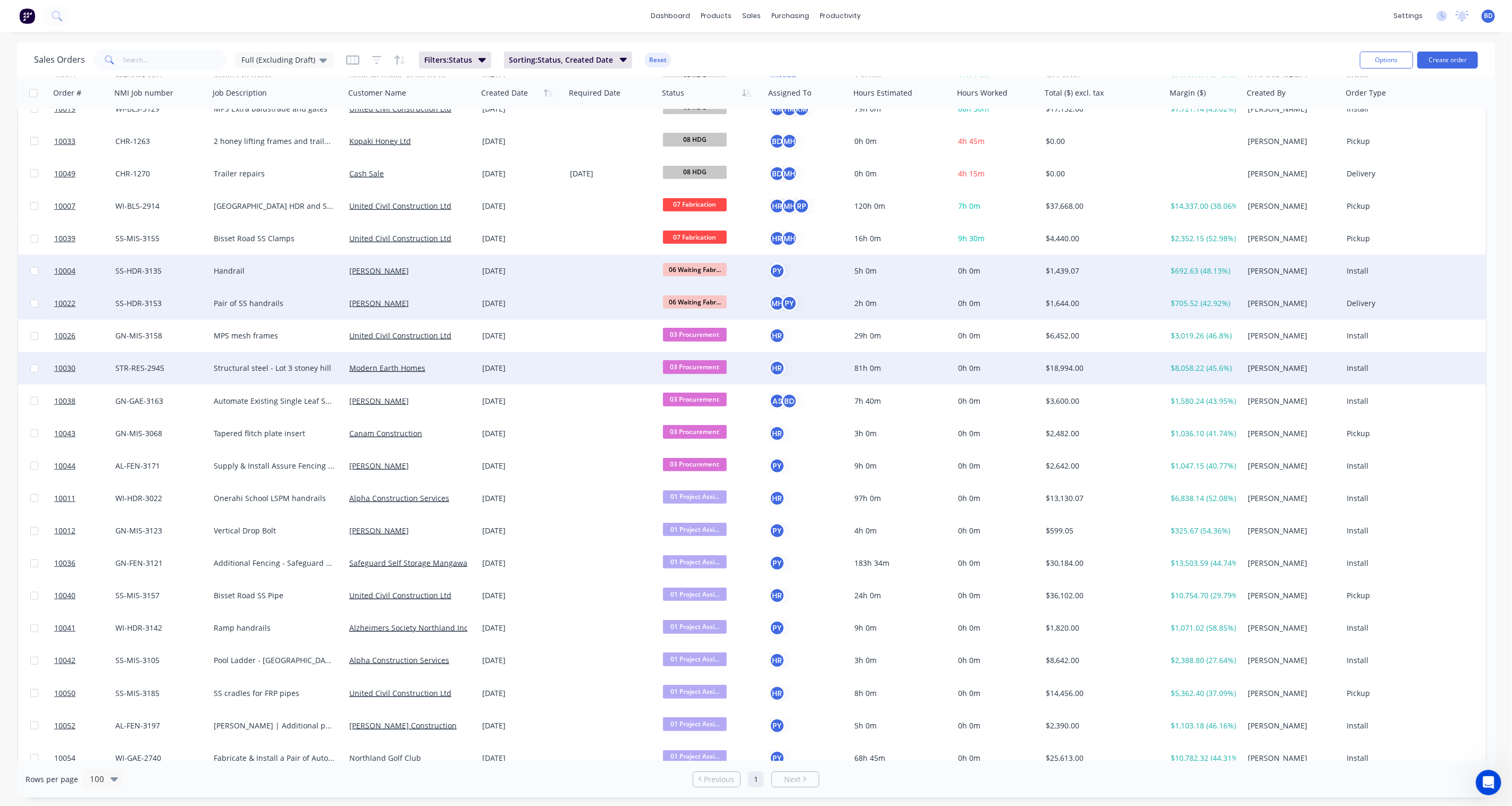
click at [697, 365] on span "03 Procurement" at bounding box center [695, 367] width 64 height 13
click at [705, 496] on span "06 Waiting Fabrication" at bounding box center [706, 499] width 79 height 10
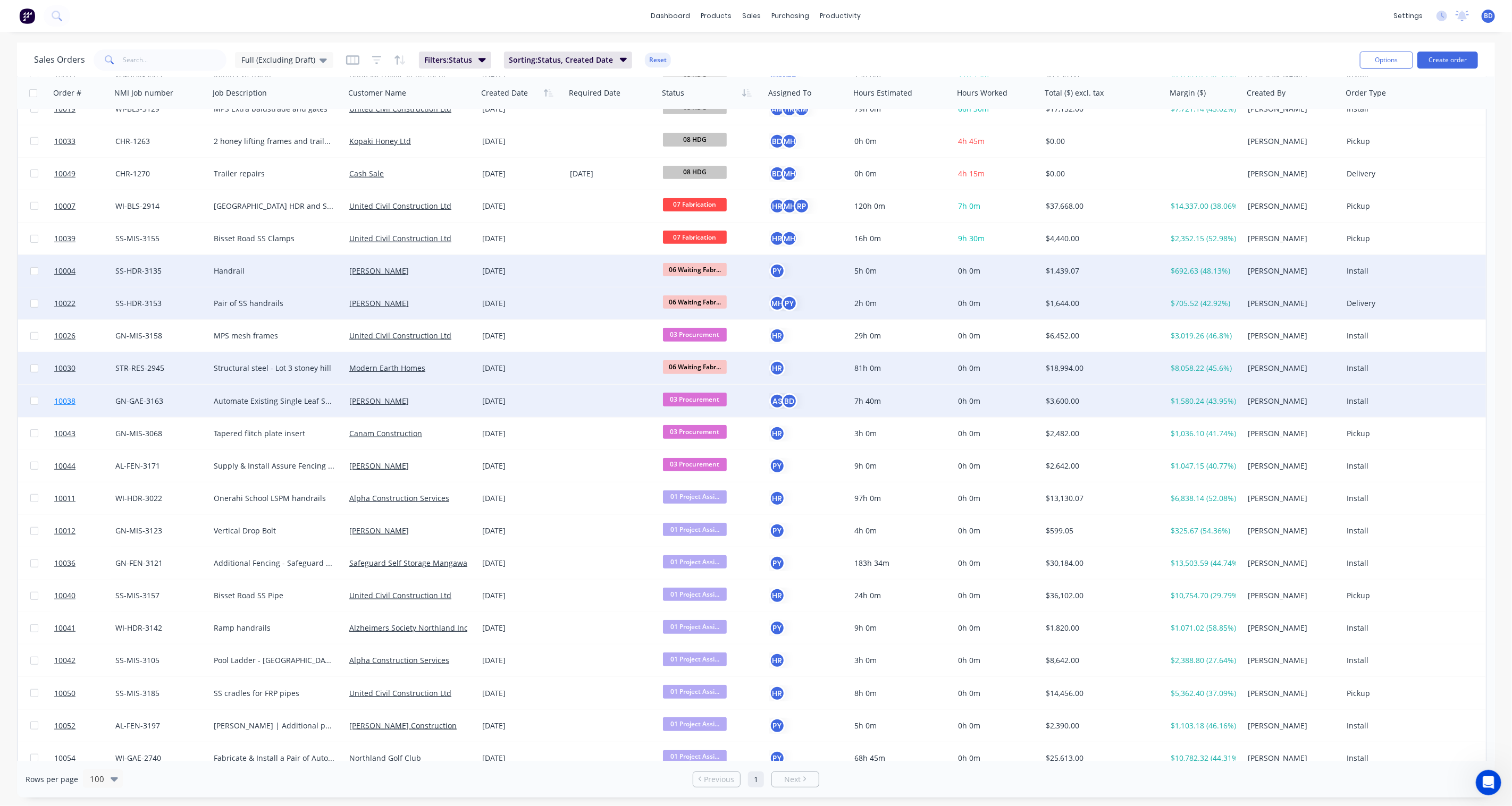
click at [54, 397] on span "10038" at bounding box center [65, 401] width 21 height 10
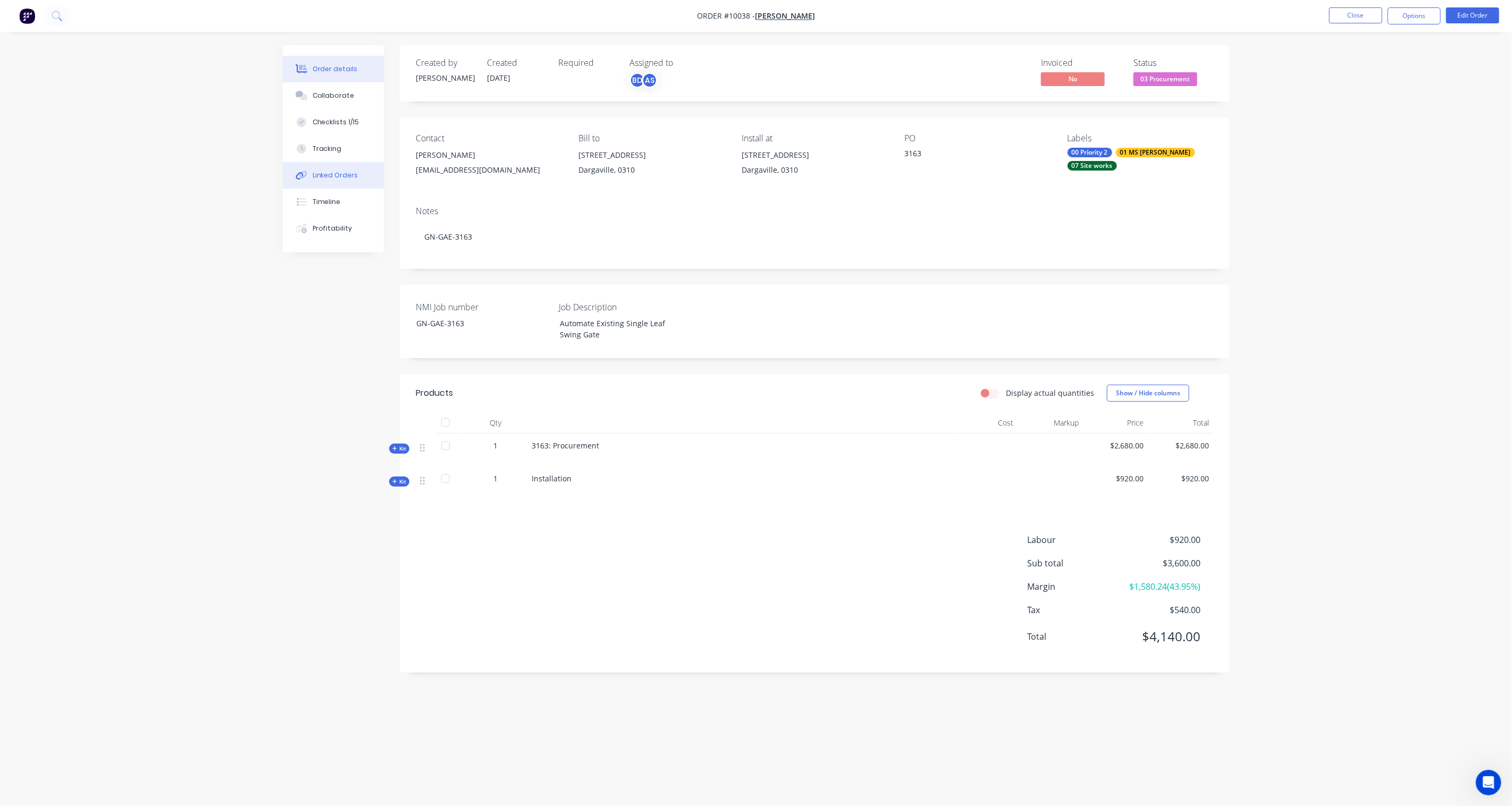
click at [333, 181] on button "Linked Orders" at bounding box center [333, 175] width 101 height 26
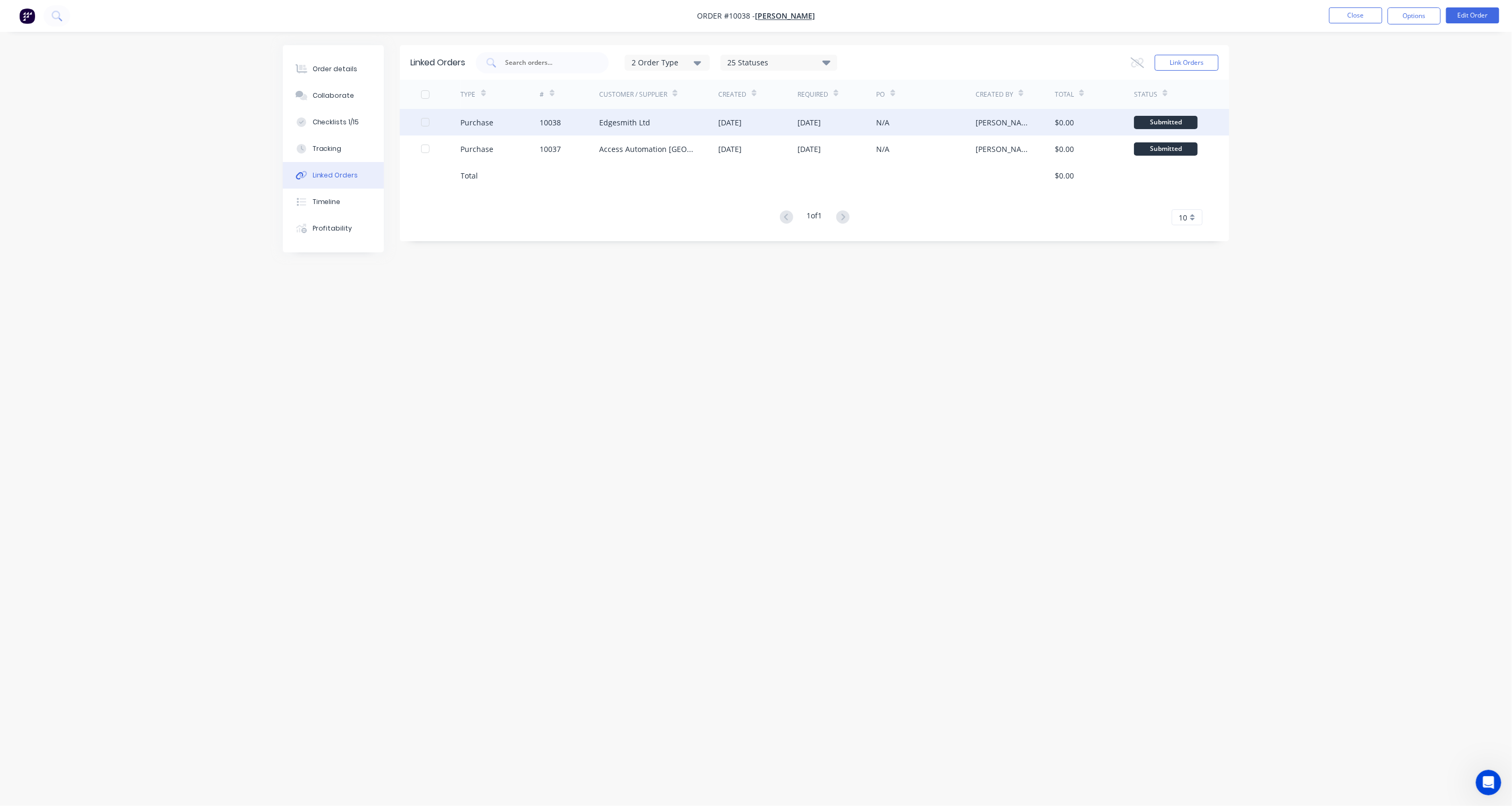
click at [471, 121] on div "Purchase" at bounding box center [478, 122] width 33 height 11
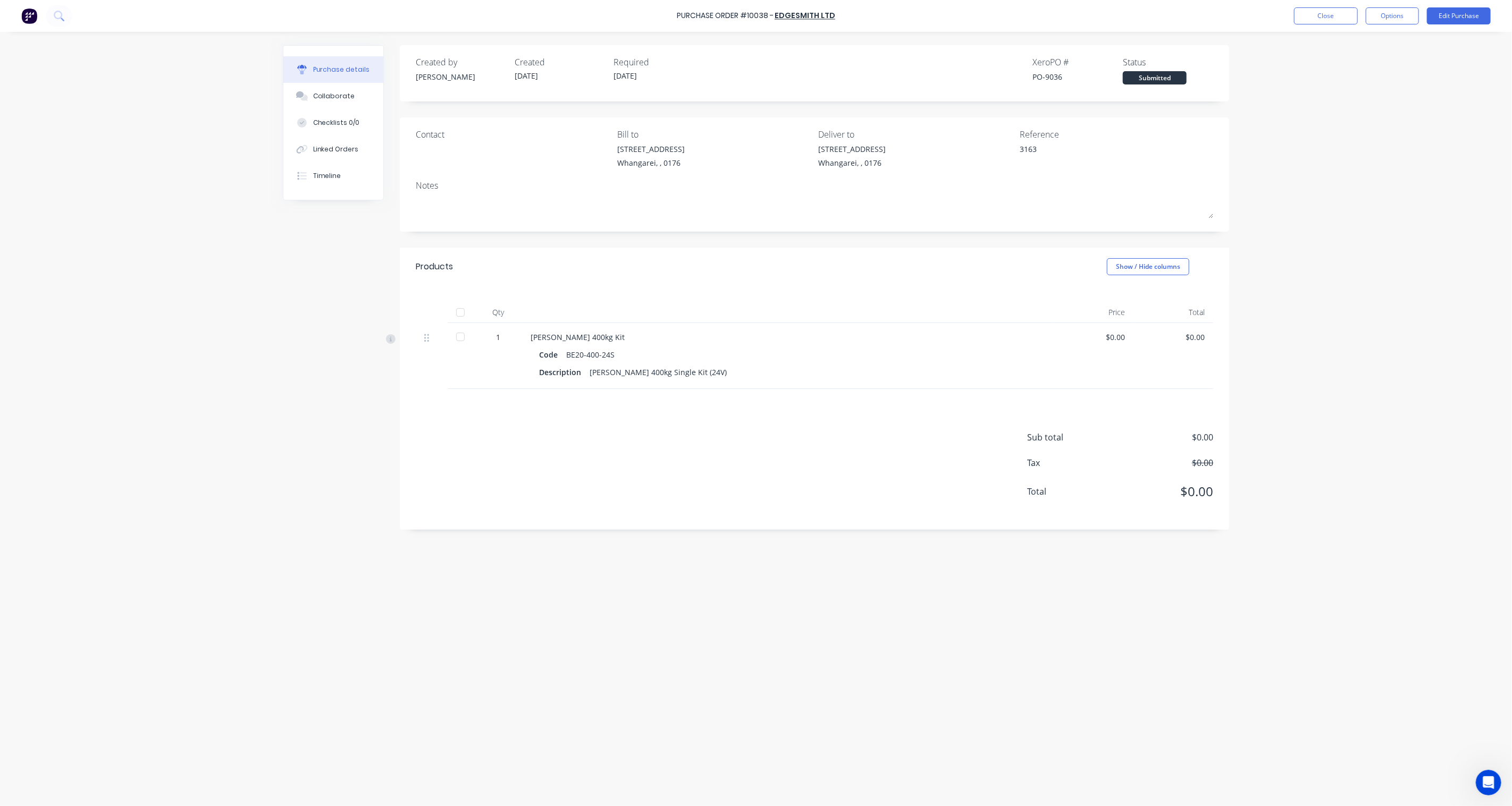
click at [461, 338] on div at bounding box center [460, 337] width 21 height 21
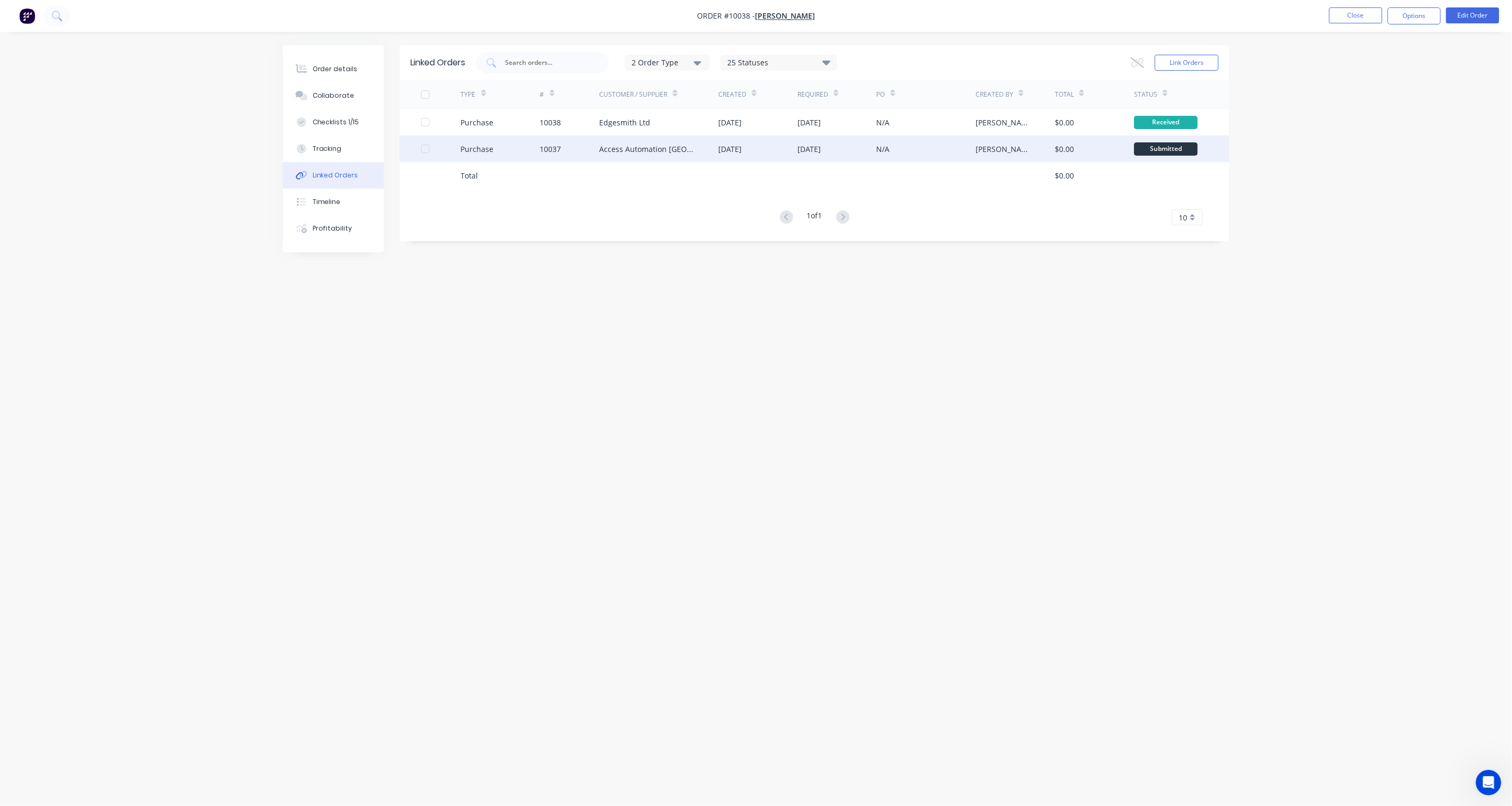
click at [477, 146] on div "Purchase" at bounding box center [478, 149] width 33 height 11
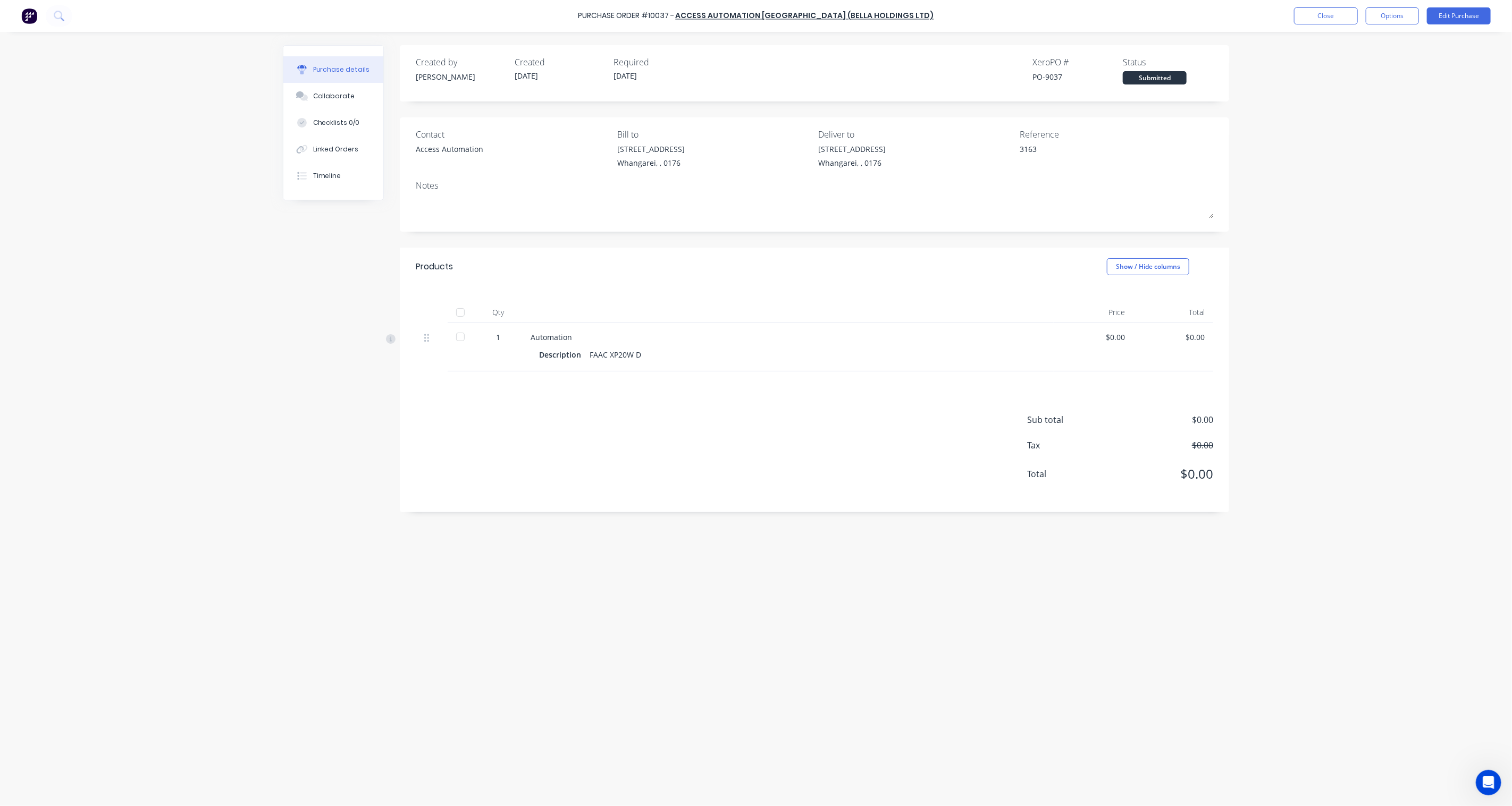
click at [461, 339] on div at bounding box center [460, 337] width 21 height 21
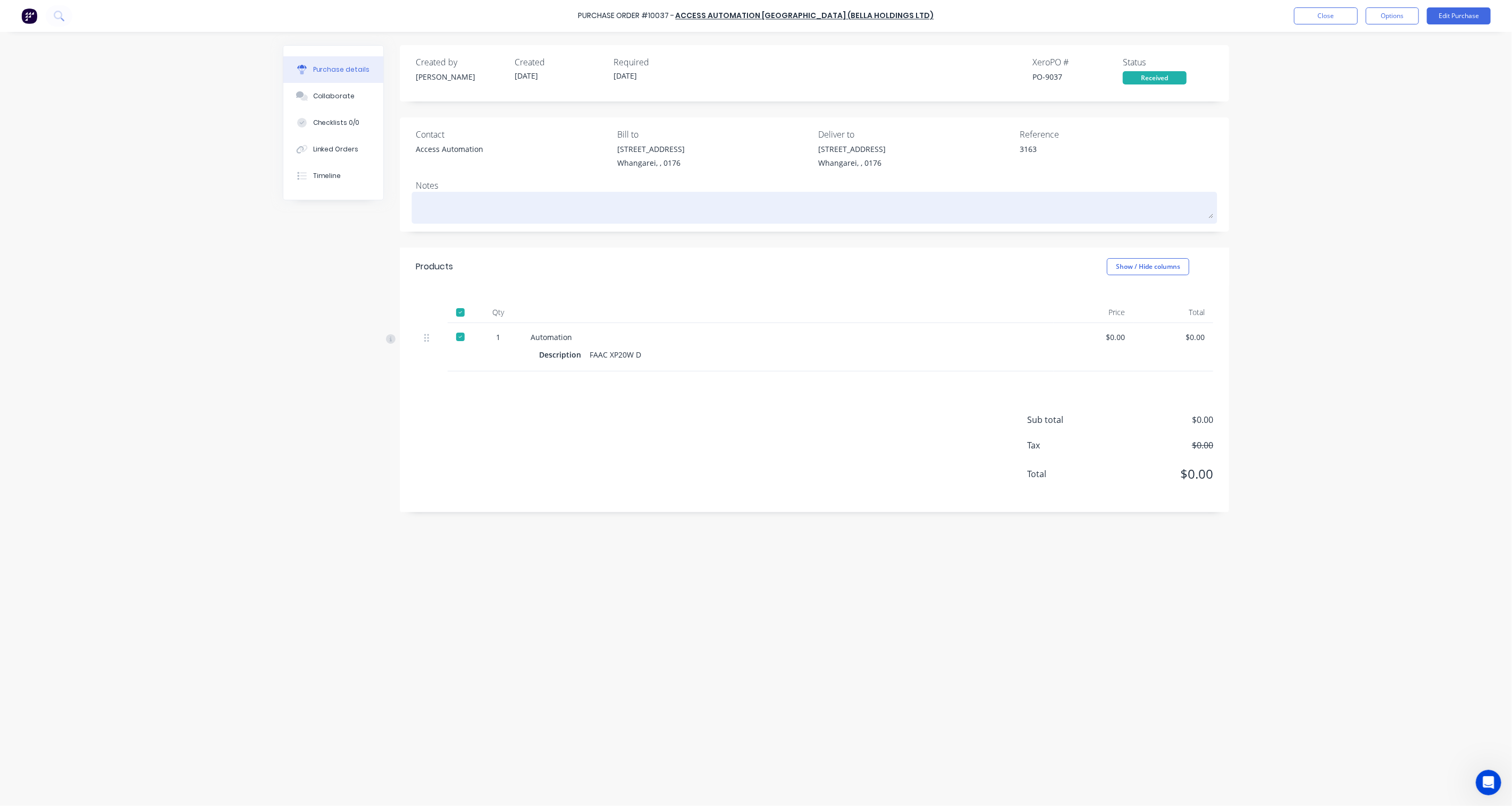
type textarea "x"
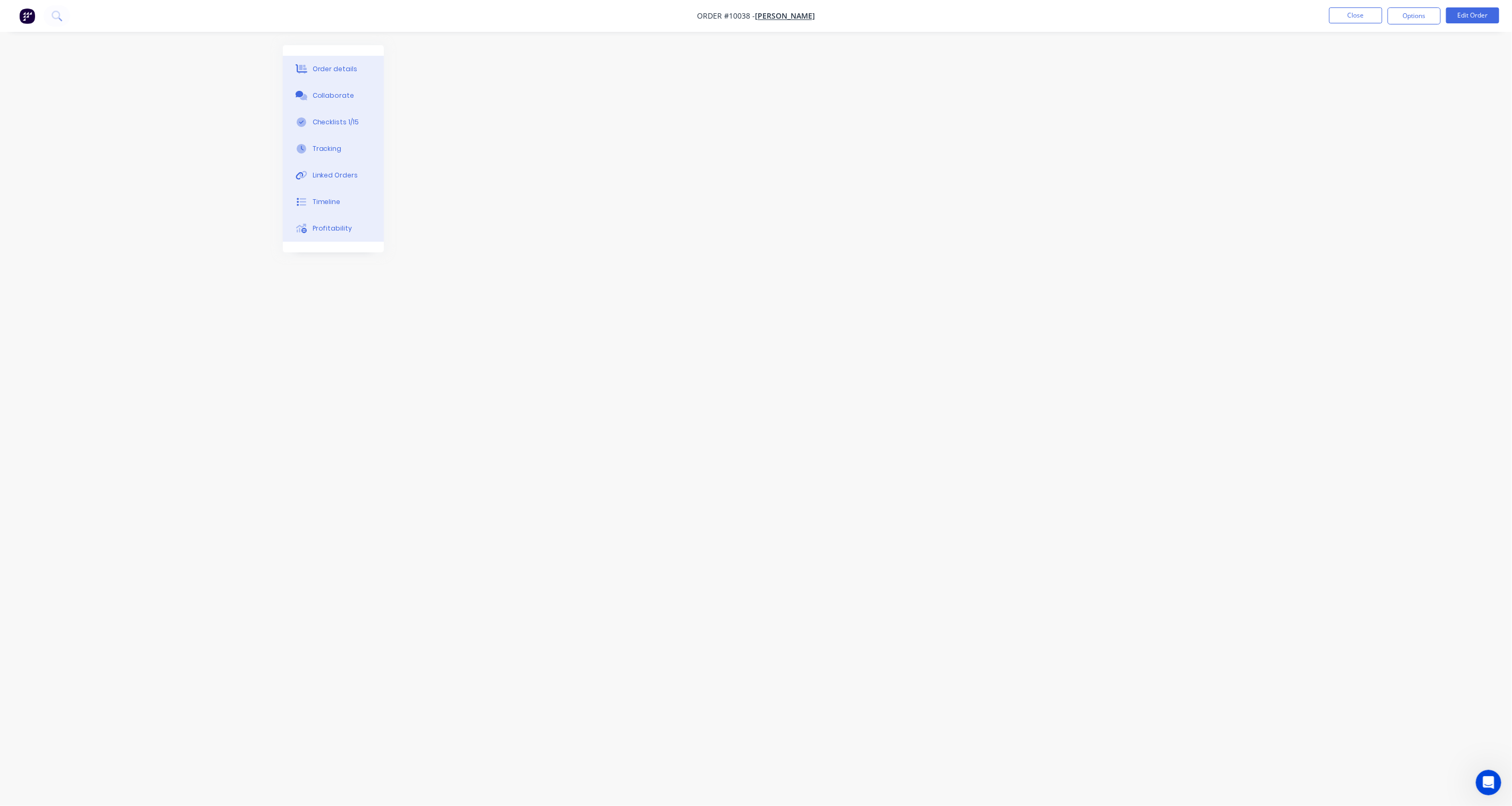
click at [318, 64] on div "Order details" at bounding box center [335, 68] width 45 height 10
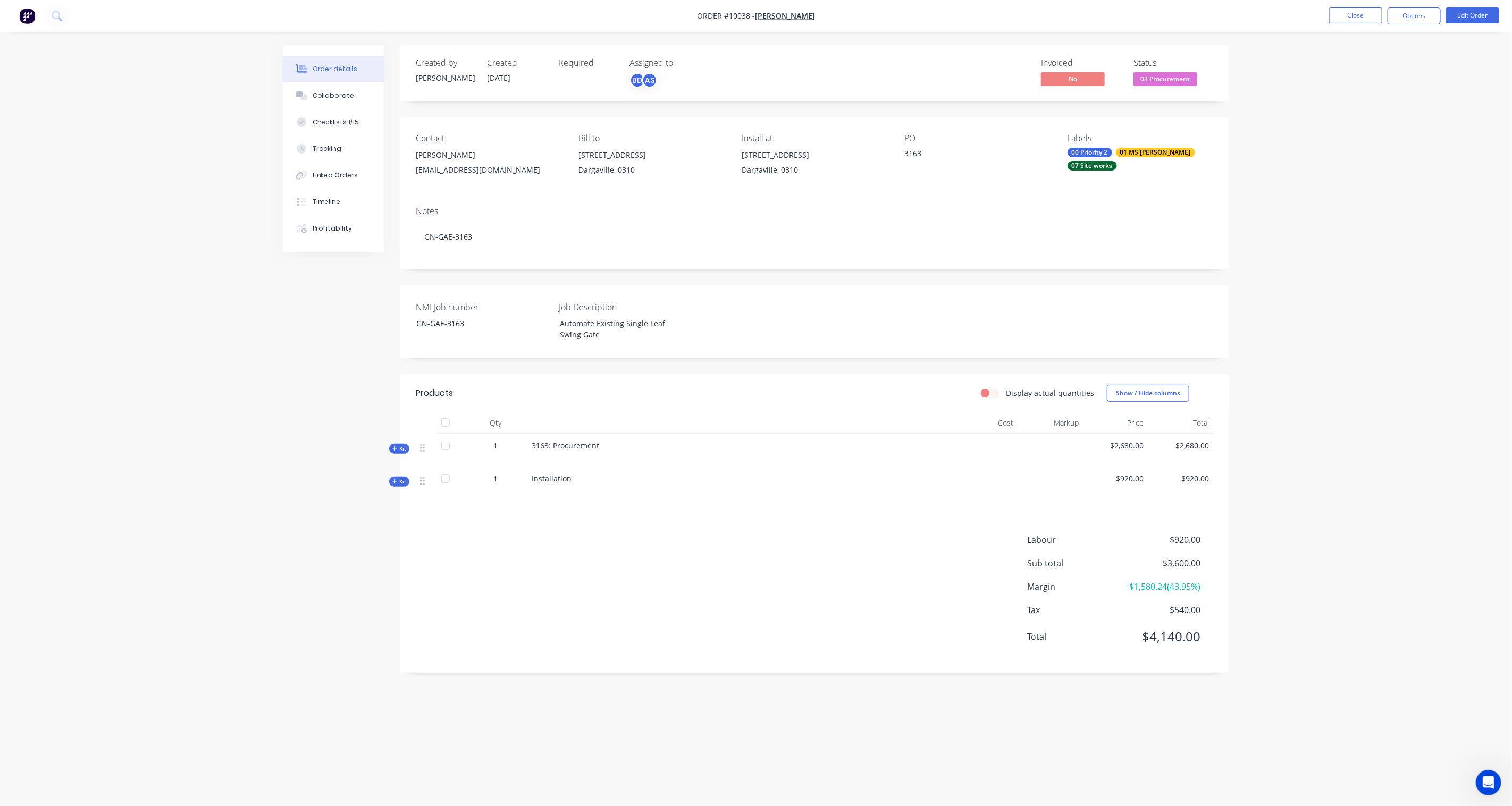
click at [1162, 84] on span "03 Procurement" at bounding box center [1165, 79] width 64 height 13
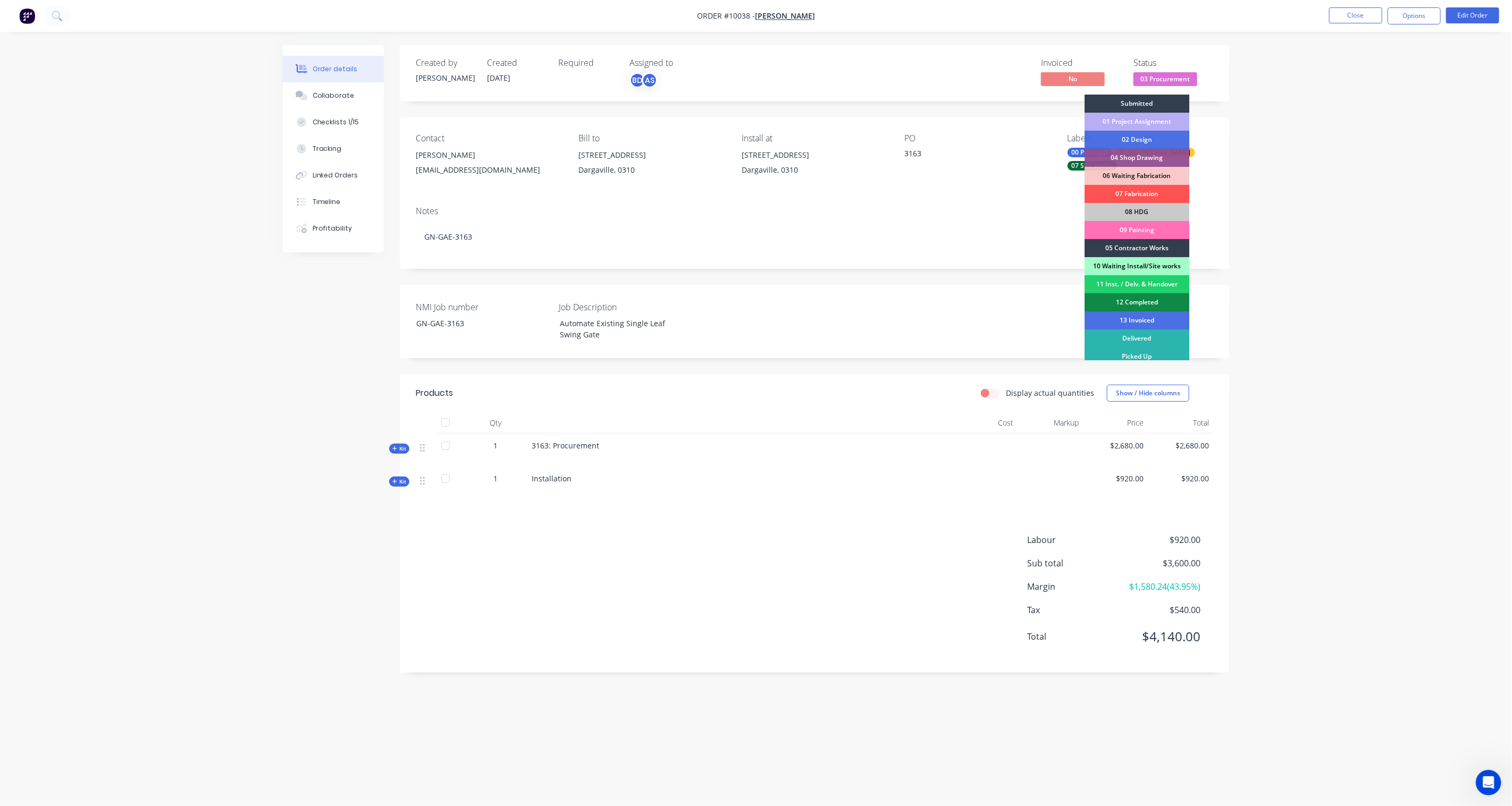
click at [1167, 268] on div "10 Waiting Install/Site works" at bounding box center [1137, 266] width 104 height 18
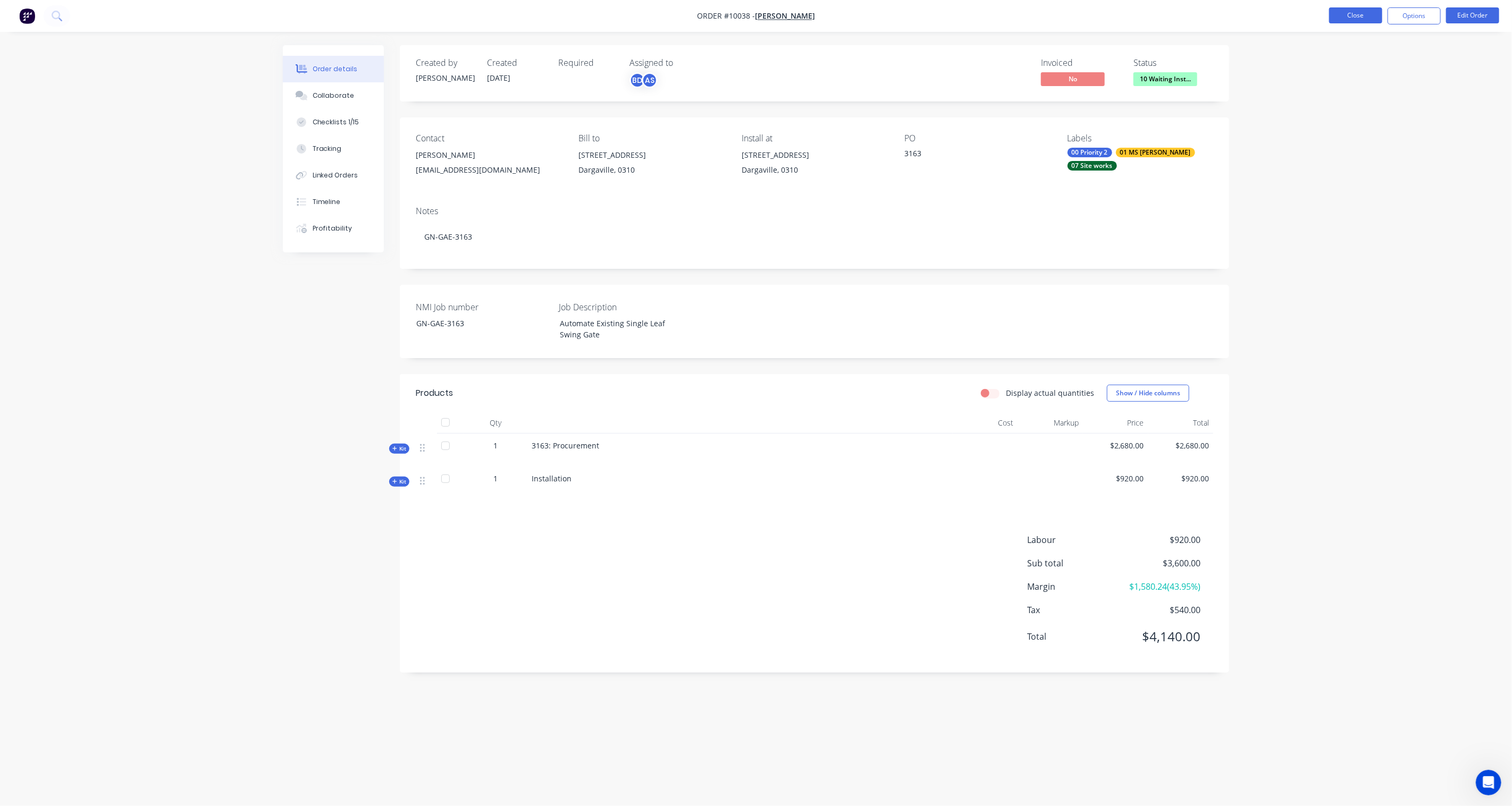
click at [1349, 15] on button "Close" at bounding box center [1356, 15] width 53 height 16
